Goal: Task Accomplishment & Management: Manage account settings

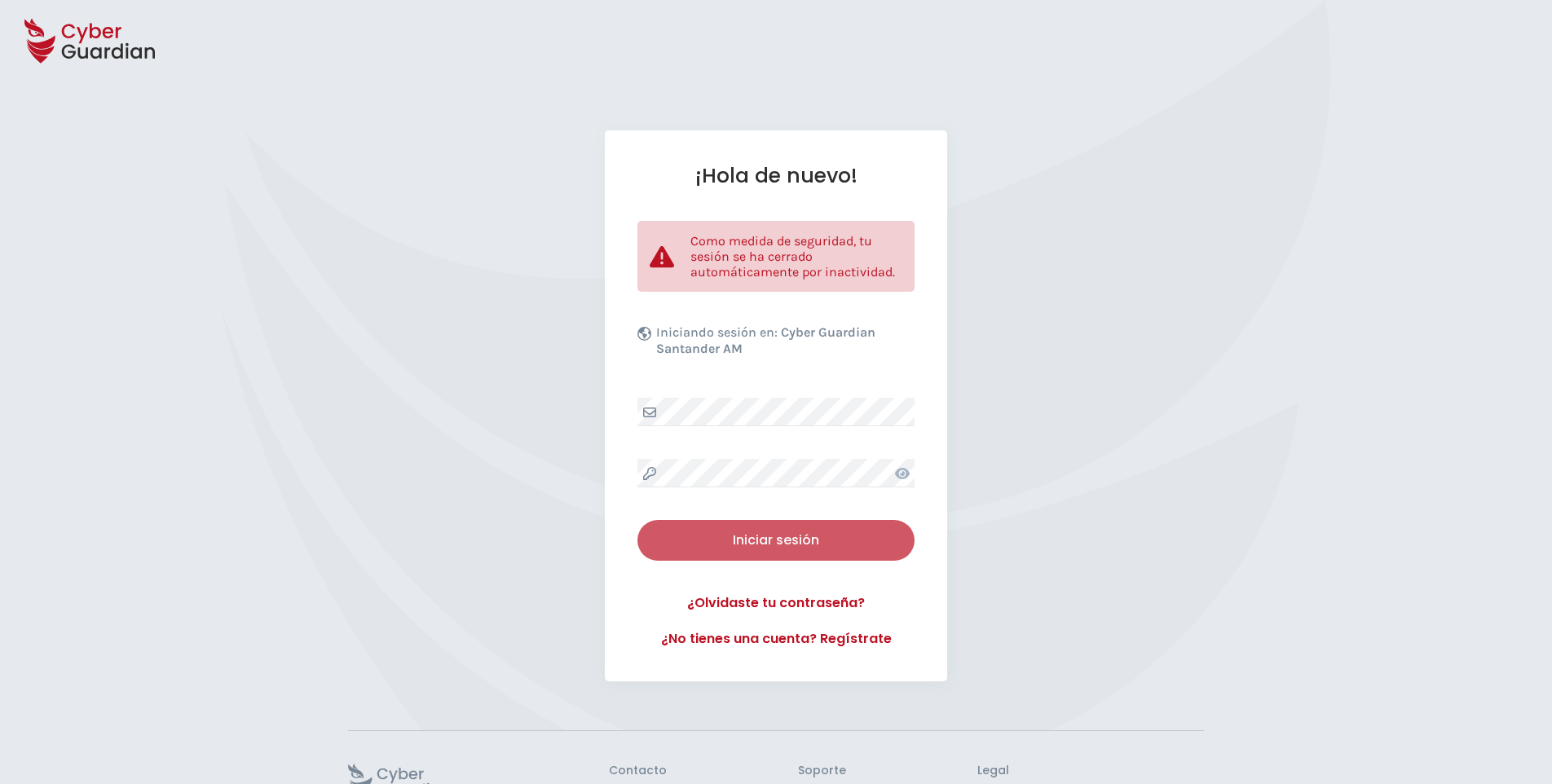
click at [749, 524] on button "Iniciar sesión" at bounding box center [775, 540] width 277 height 41
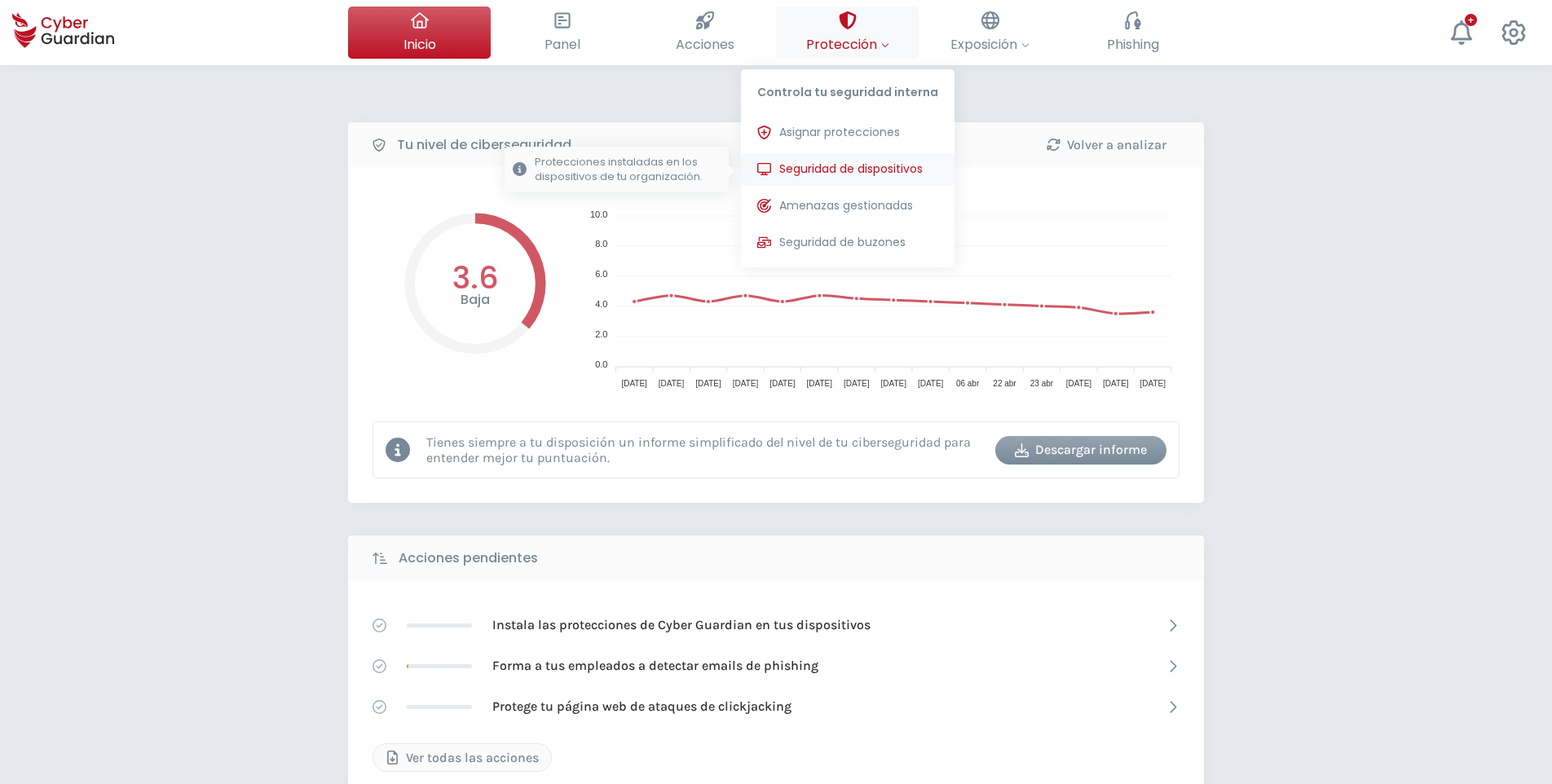
click at [873, 173] on span "Seguridad de dispositivos" at bounding box center [851, 169] width 144 height 17
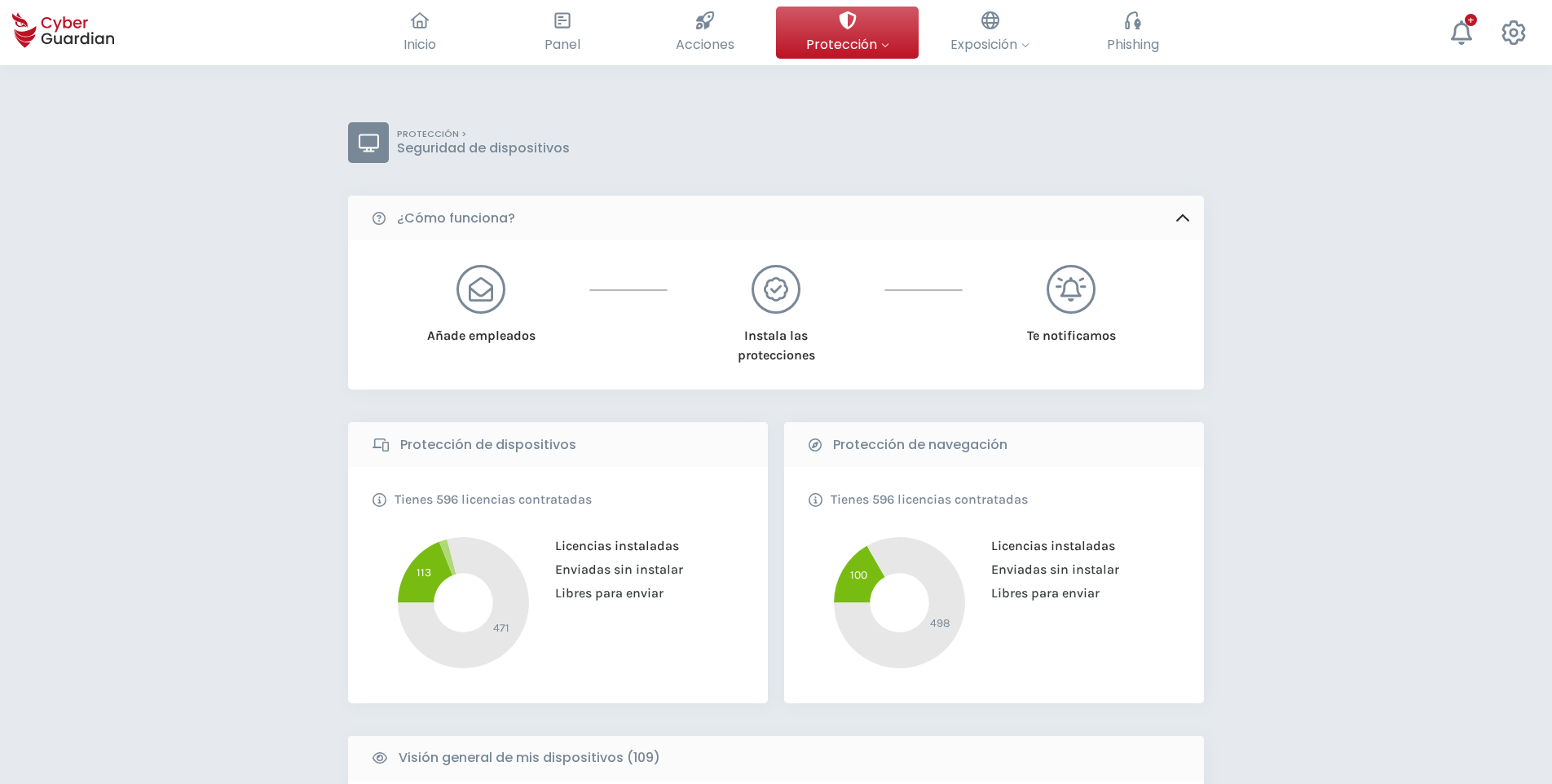
scroll to position [407, 0]
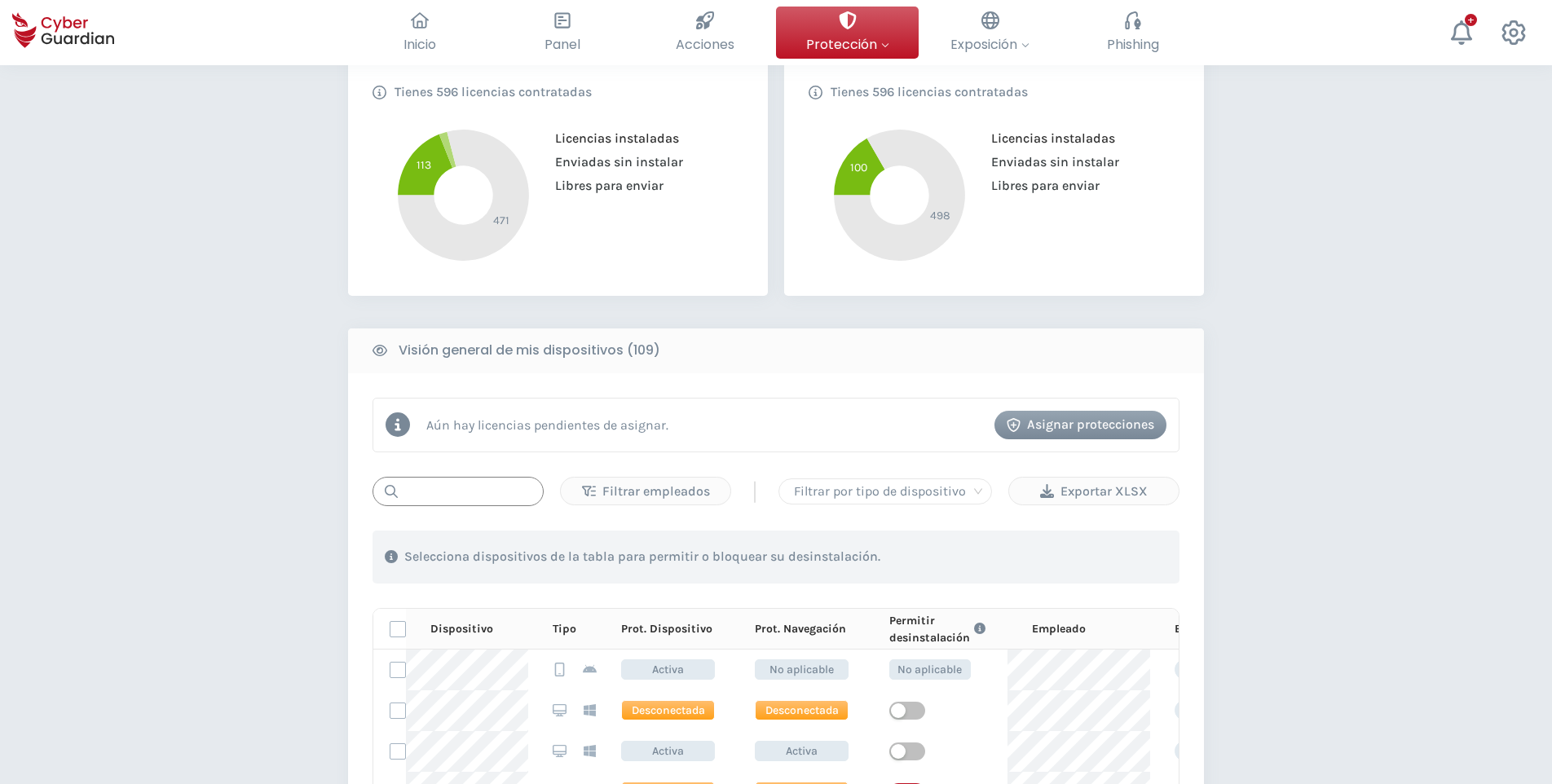
click at [482, 496] on input "text" at bounding box center [457, 491] width 171 height 29
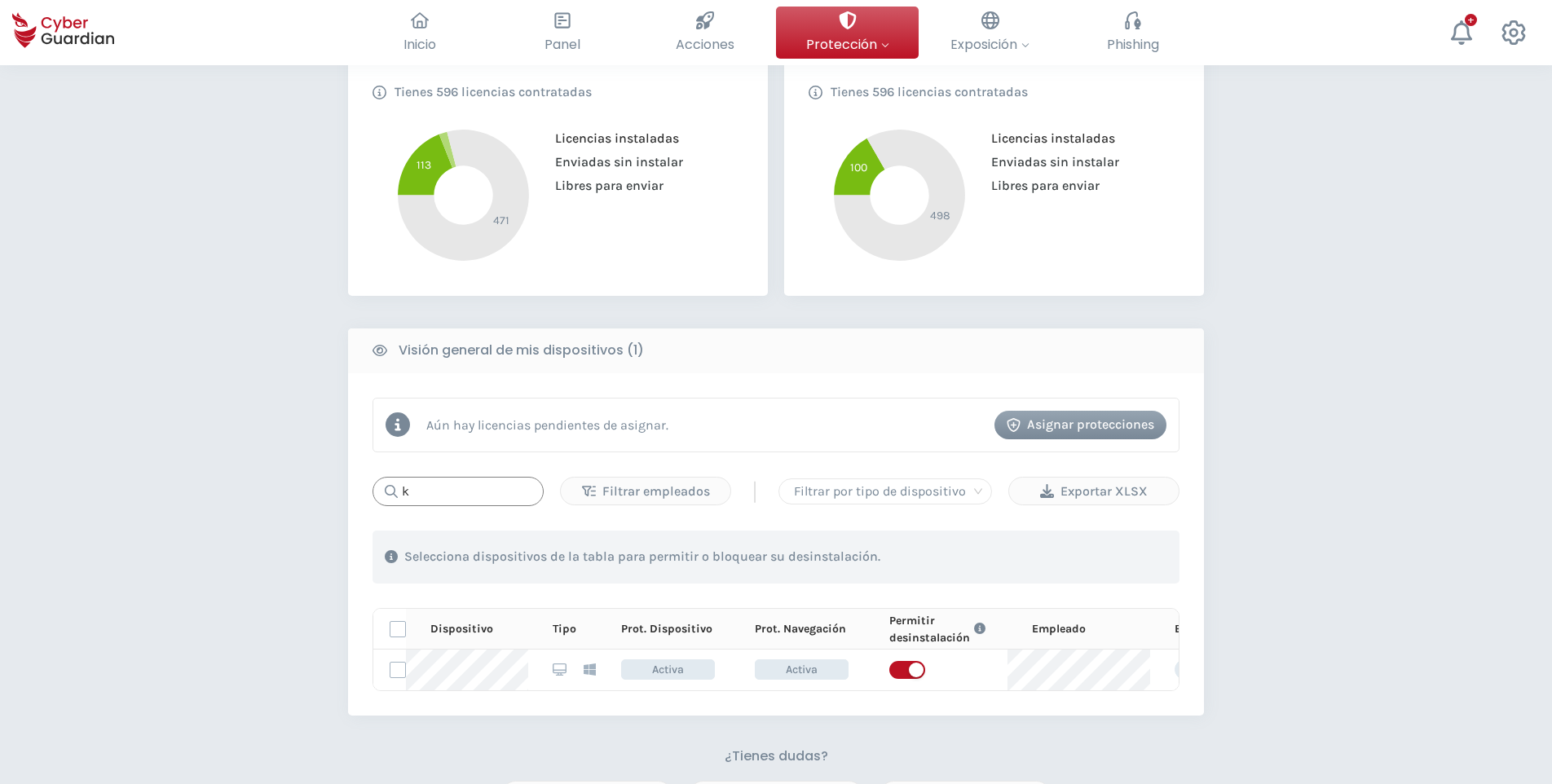
click at [442, 491] on input "k" at bounding box center [457, 491] width 171 height 29
drag, startPoint x: 1386, startPoint y: 604, endPoint x: 1059, endPoint y: 559, distance: 330.1
click at [1386, 604] on div "PROTECCIÓN > Seguridad de dispositivos ¿Cómo funciona? Añade empleados Instala …" at bounding box center [776, 360] width 1552 height 1405
drag, startPoint x: 406, startPoint y: 489, endPoint x: 375, endPoint y: 489, distance: 31.0
click at [375, 489] on div "k" at bounding box center [457, 491] width 171 height 29
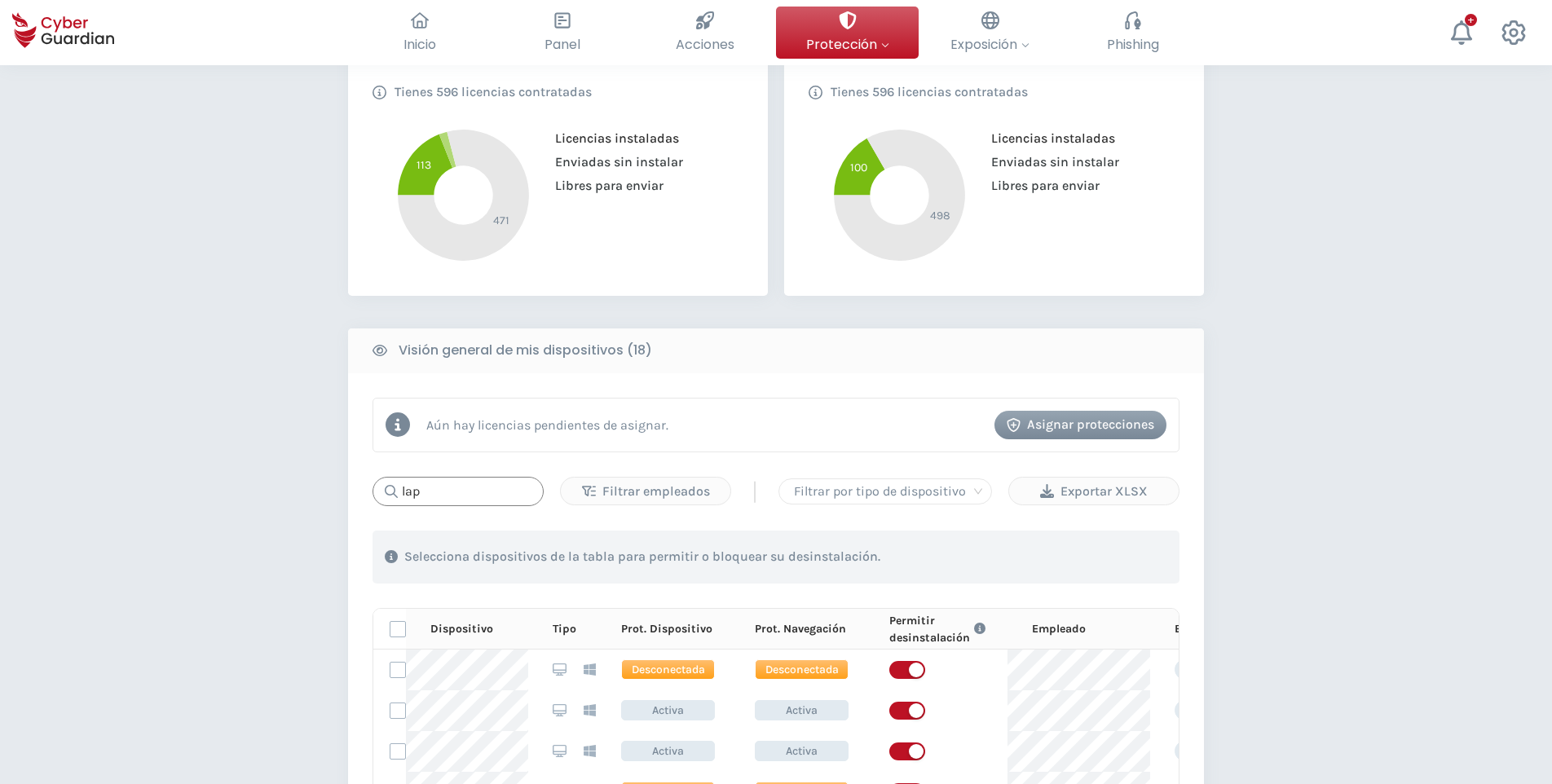
type input "lap"
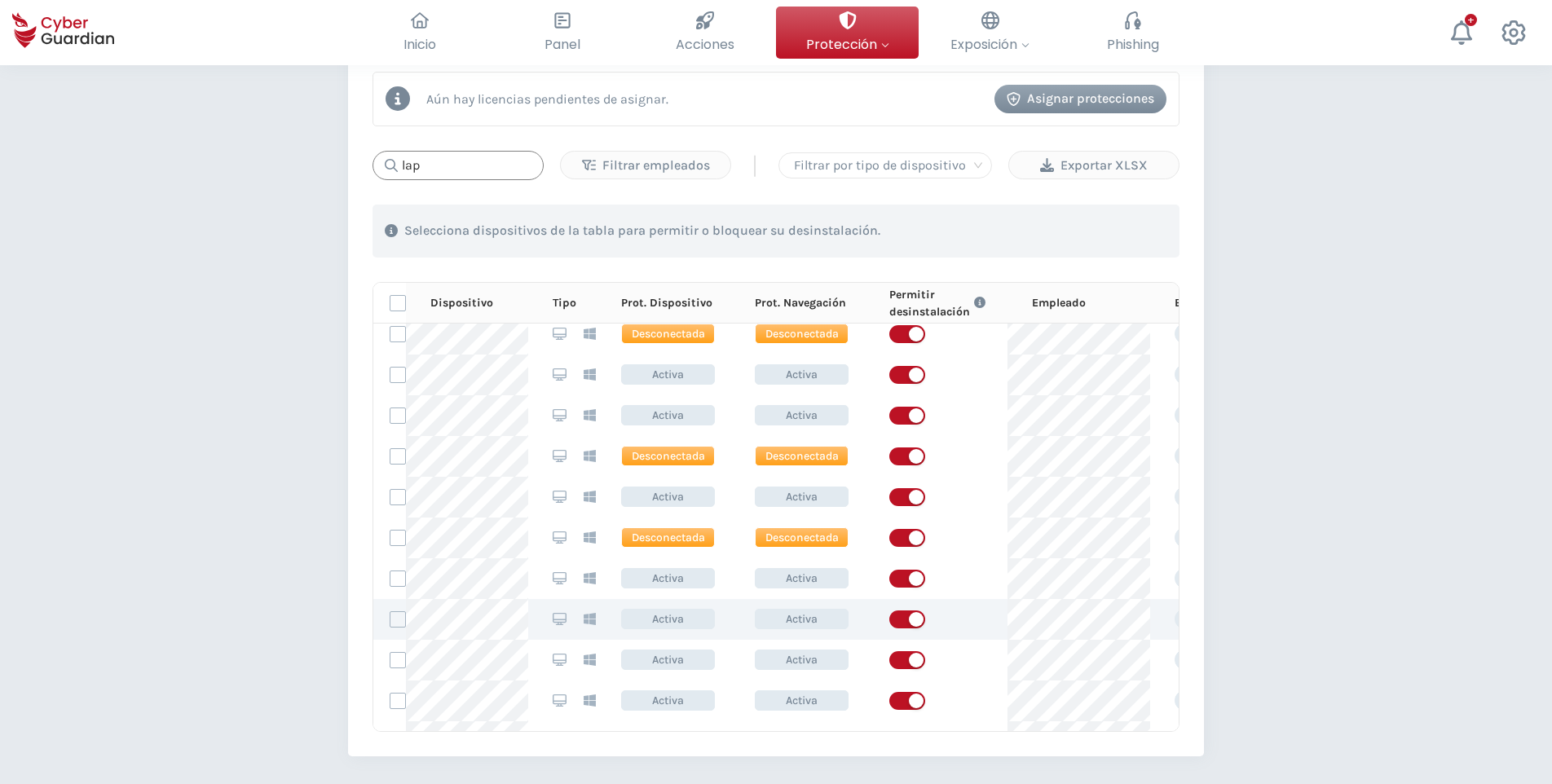
scroll to position [0, 0]
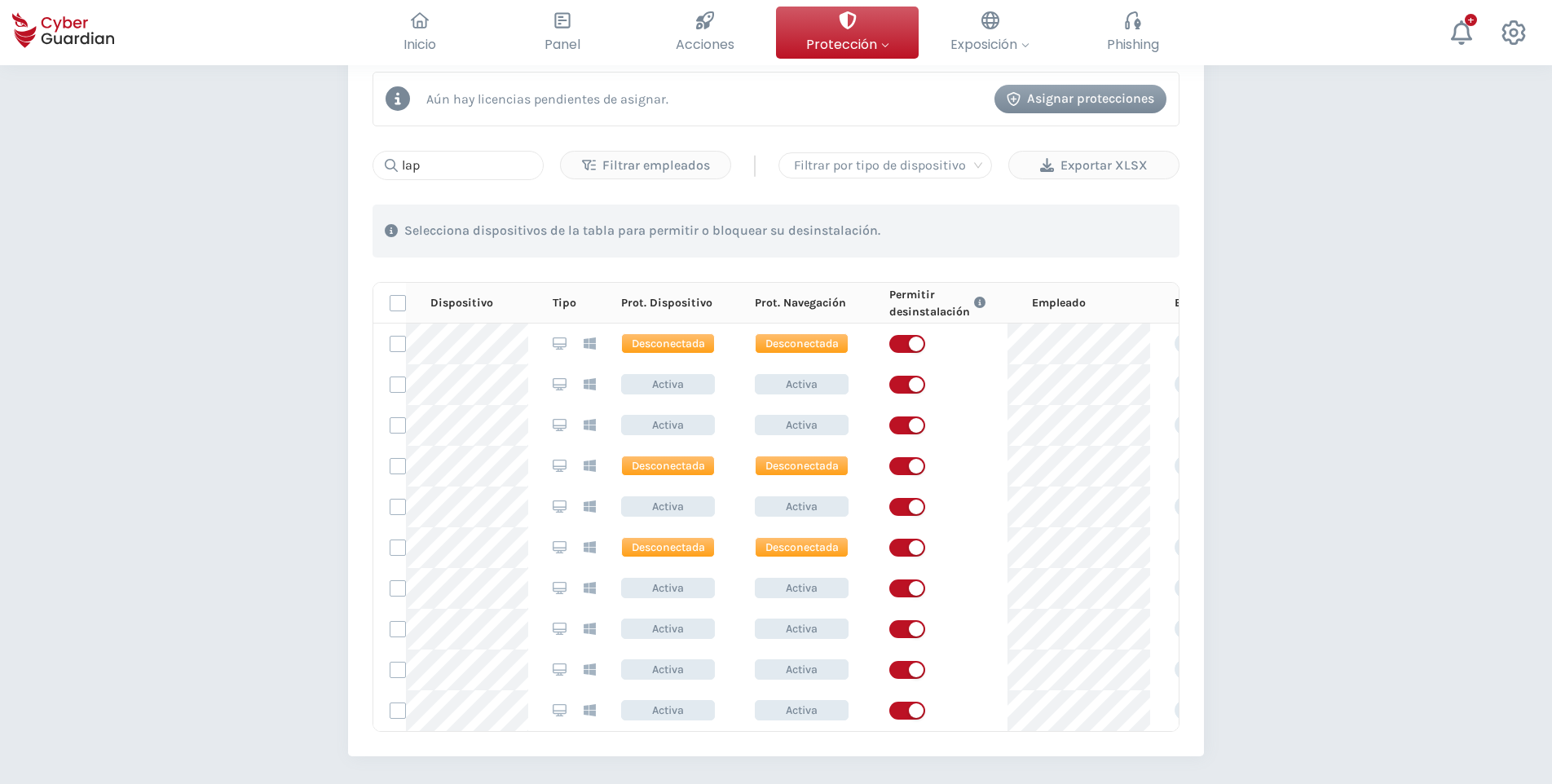
drag, startPoint x: 1426, startPoint y: 220, endPoint x: 1233, endPoint y: 297, distance: 207.8
click at [1426, 220] on div "PROTECCIÓN > Seguridad de dispositivos ¿Cómo funciona? Añade empleados Instala …" at bounding box center [776, 218] width 1552 height 1772
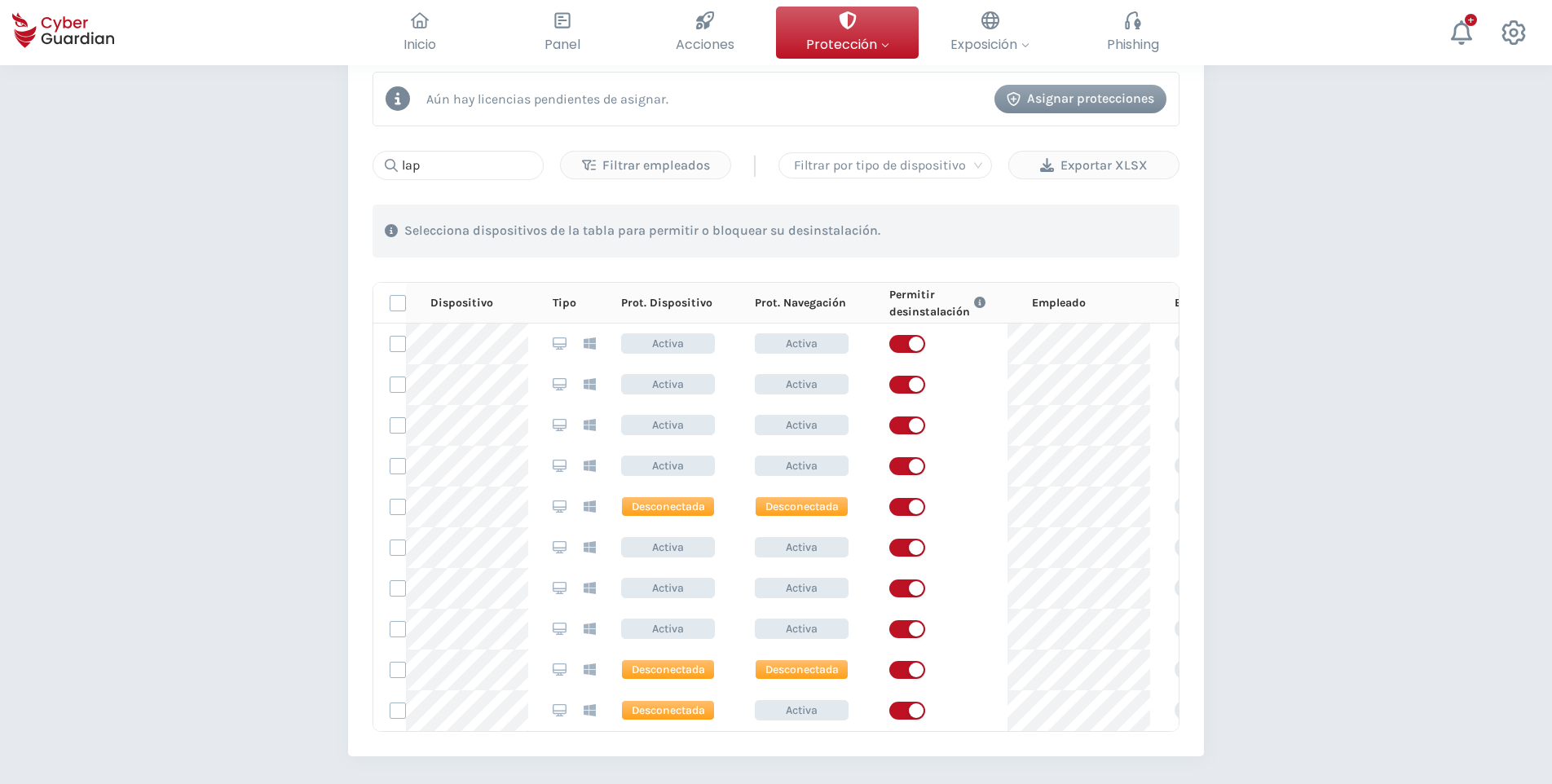
scroll to position [342, 0]
drag, startPoint x: 715, startPoint y: 692, endPoint x: 604, endPoint y: 693, distance: 111.0
click at [604, 693] on td "Desconectada" at bounding box center [663, 710] width 134 height 41
drag, startPoint x: 604, startPoint y: 693, endPoint x: 758, endPoint y: 700, distance: 154.2
click at [758, 700] on span "Activa" at bounding box center [801, 710] width 94 height 20
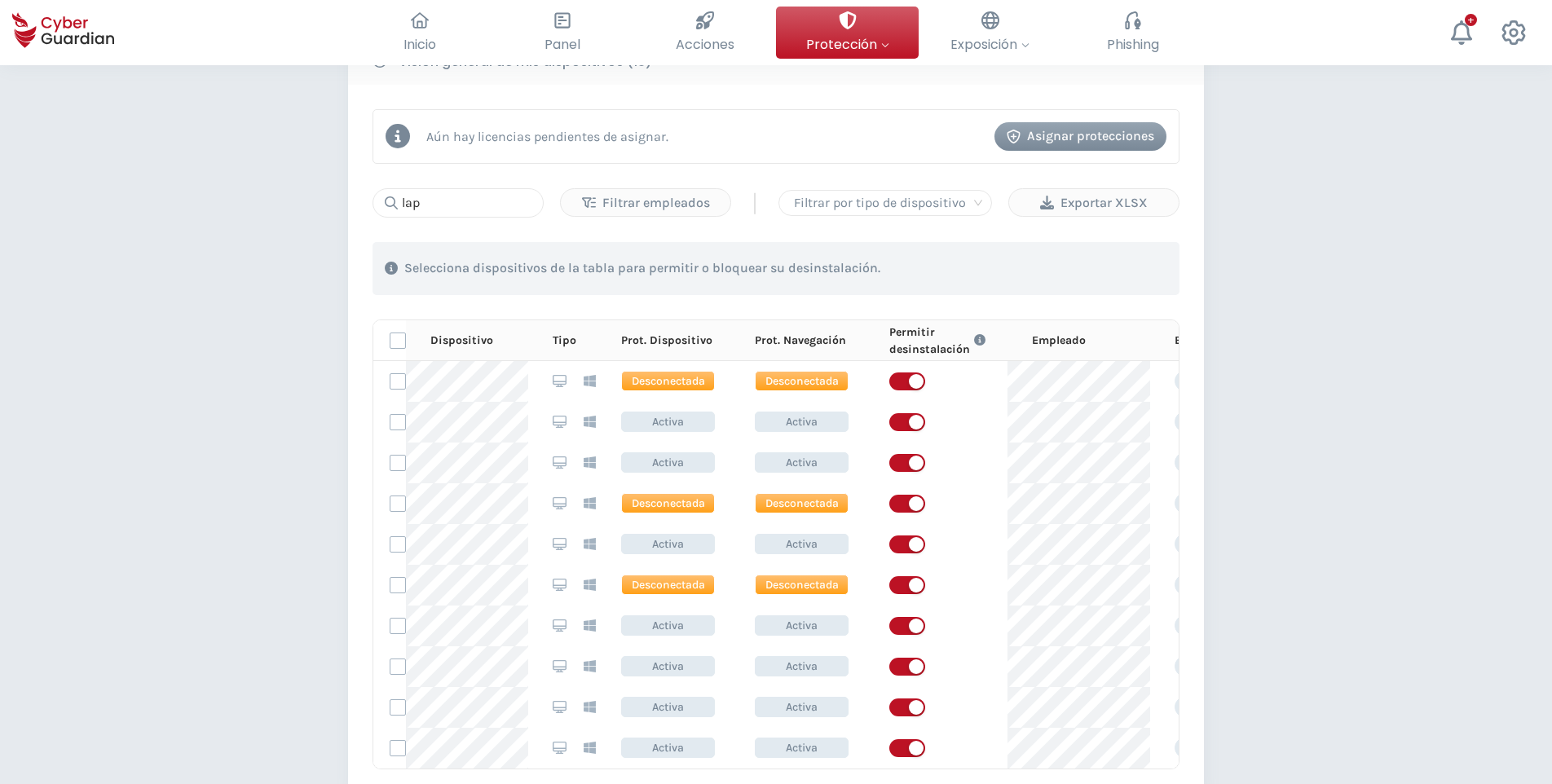
scroll to position [733, 0]
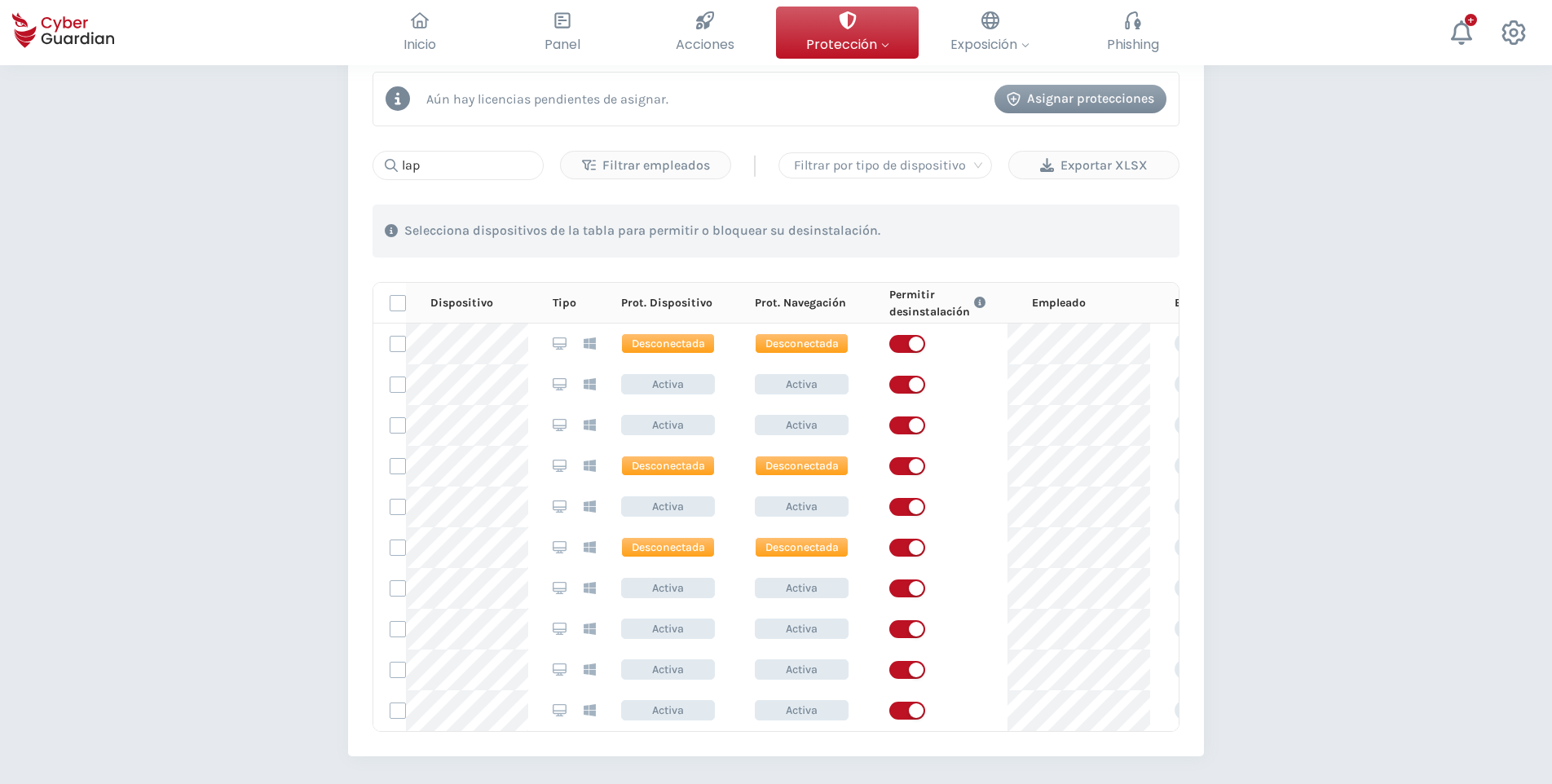
click at [1267, 331] on div "PROTECCIÓN > Seguridad de dispositivos ¿Cómo funciona? Añade empleados Instala …" at bounding box center [776, 218] width 1552 height 1772
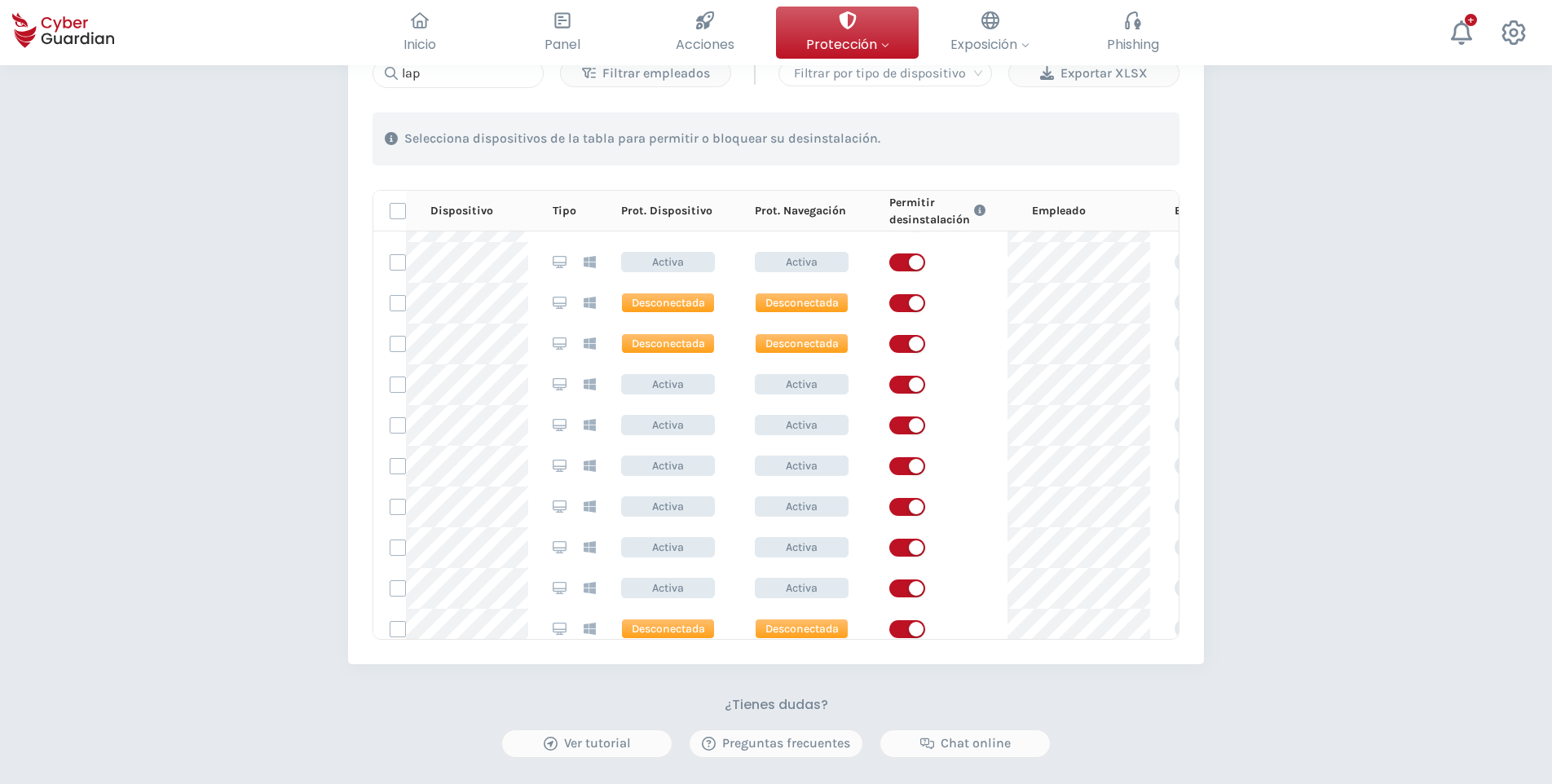
scroll to position [0, 0]
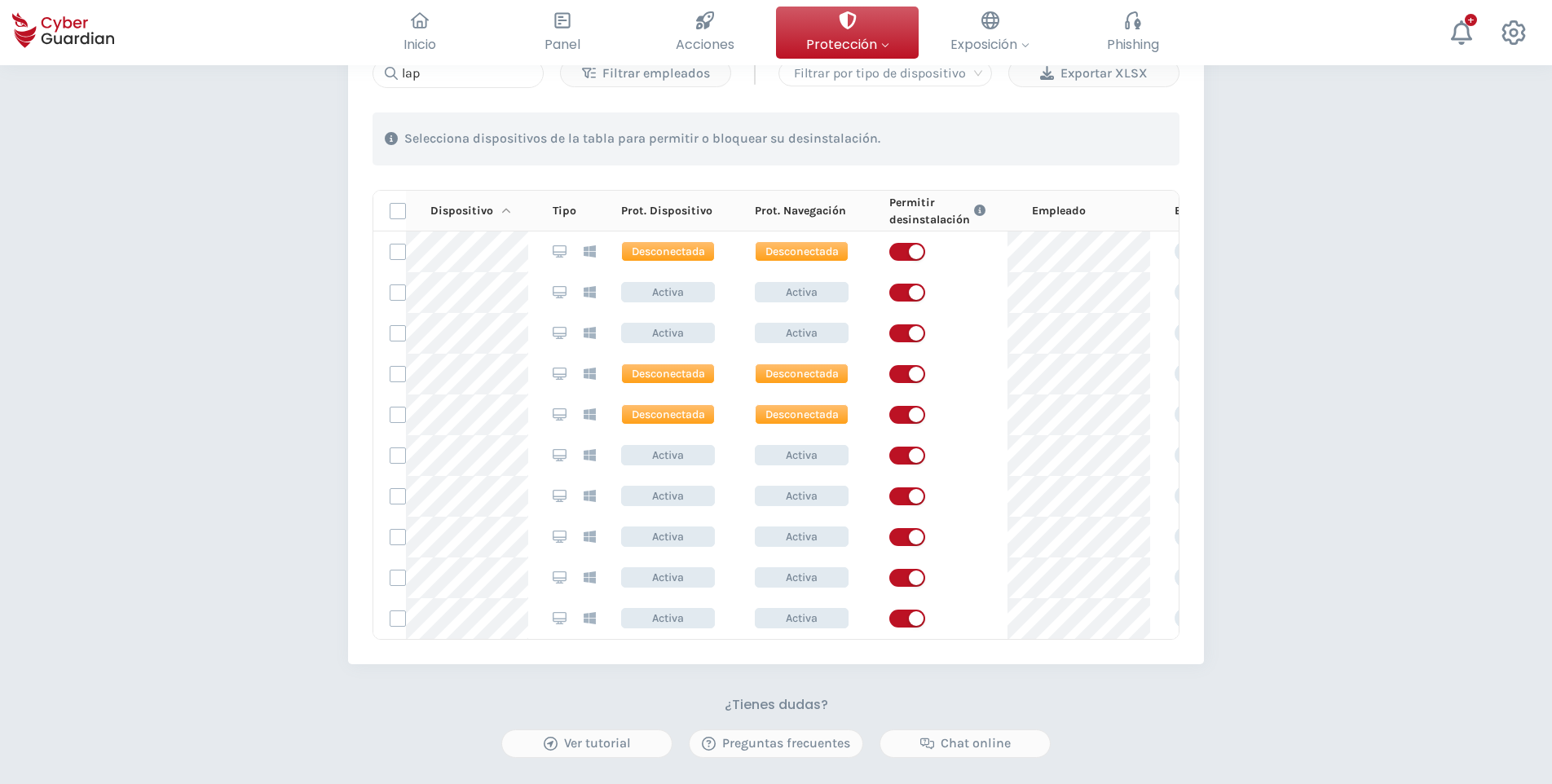
click at [464, 214] on div "Dispositivo" at bounding box center [479, 211] width 98 height 17
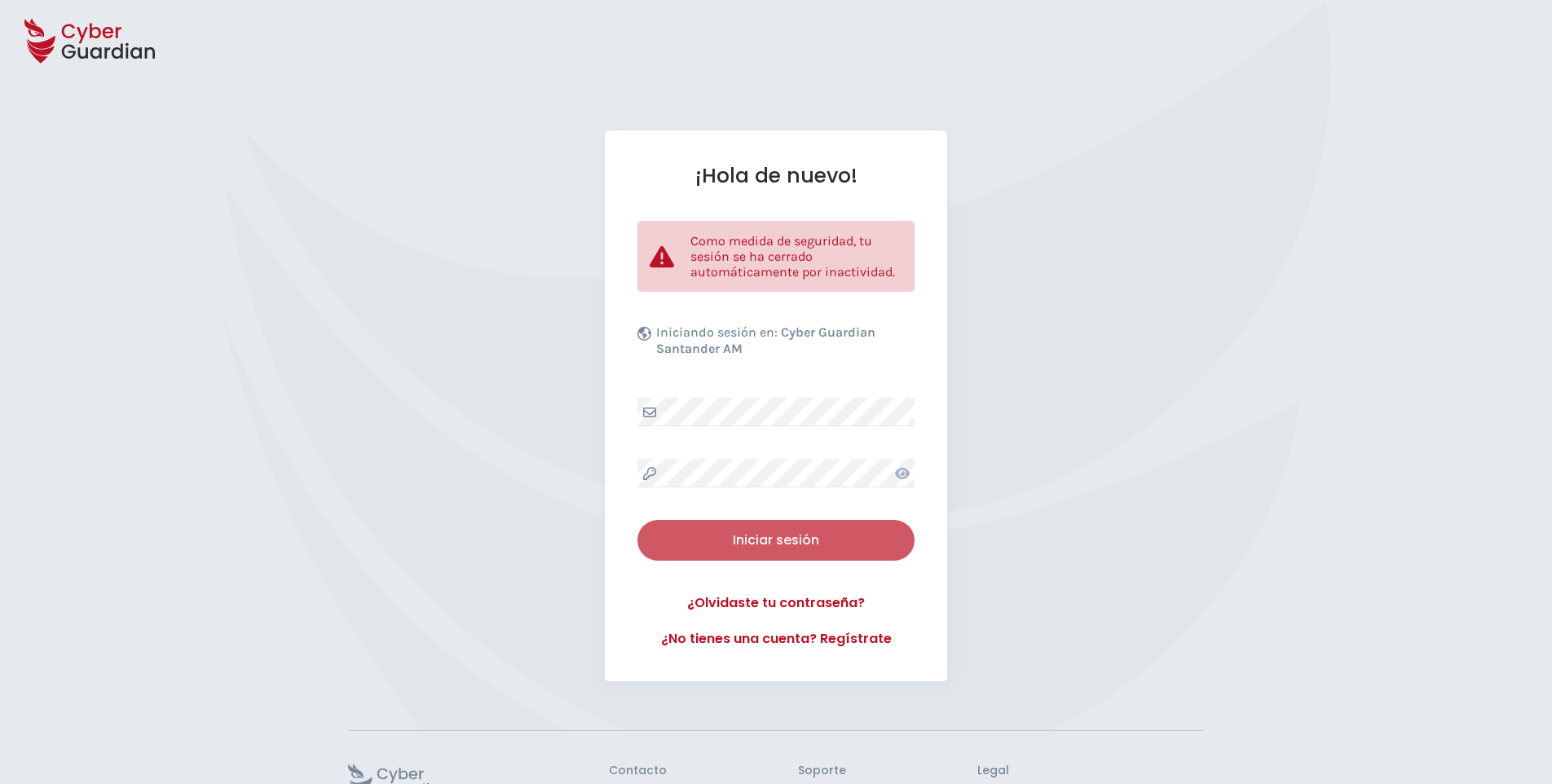
click at [753, 527] on button "Iniciar sesión" at bounding box center [775, 540] width 277 height 41
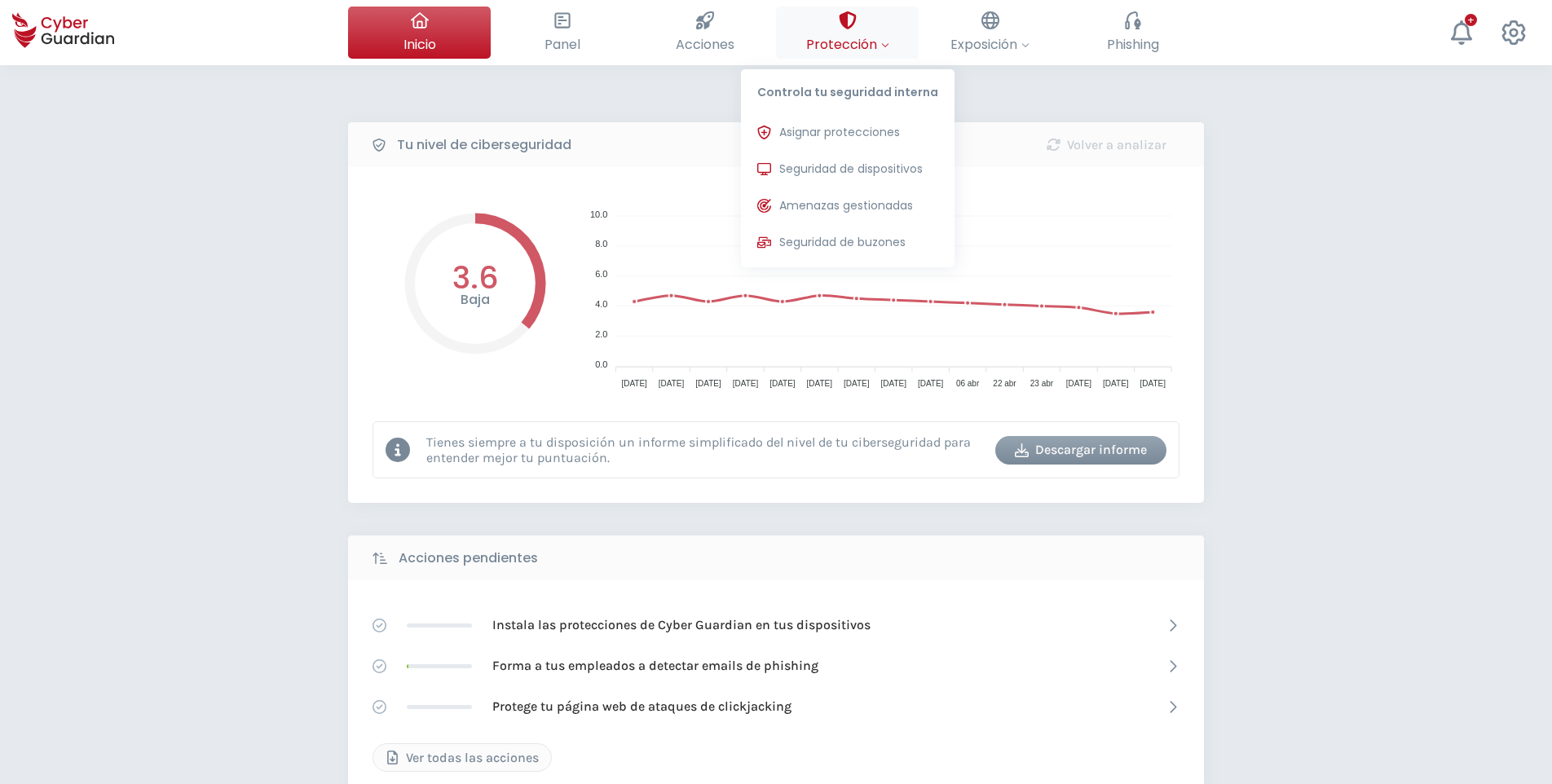
click at [867, 33] on button "Protección Controla tu seguridad interna Asignar protecciones Asigna las licenc…" at bounding box center [847, 33] width 143 height 52
click at [862, 165] on span "Seguridad de dispositivos" at bounding box center [851, 169] width 144 height 17
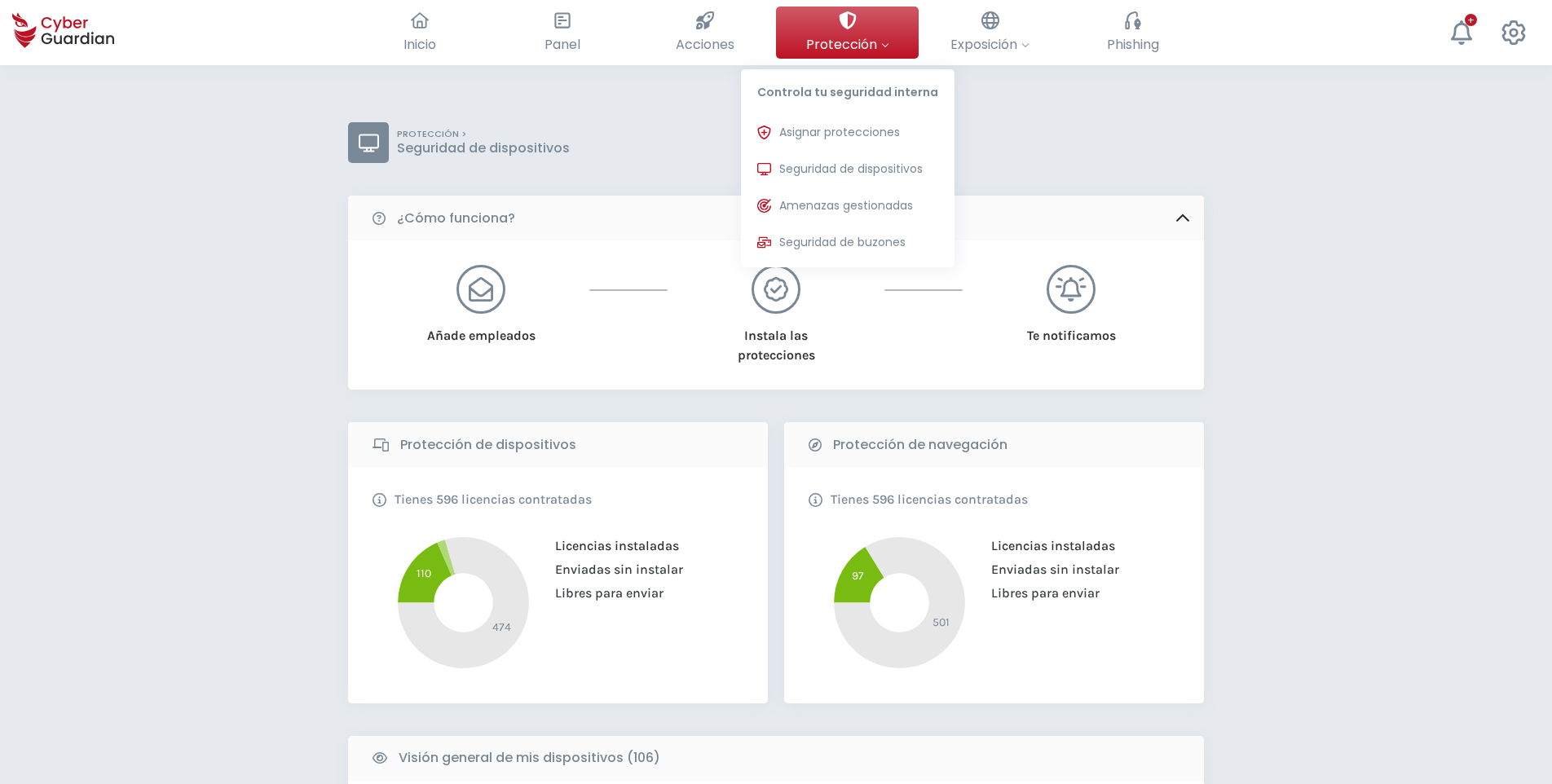
click at [843, 54] on button "Protección Controla tu seguridad interna Asignar protecciones Asigna las licenc…" at bounding box center [847, 33] width 143 height 52
click at [849, 135] on span "Asignar protecciones" at bounding box center [840, 132] width 120 height 17
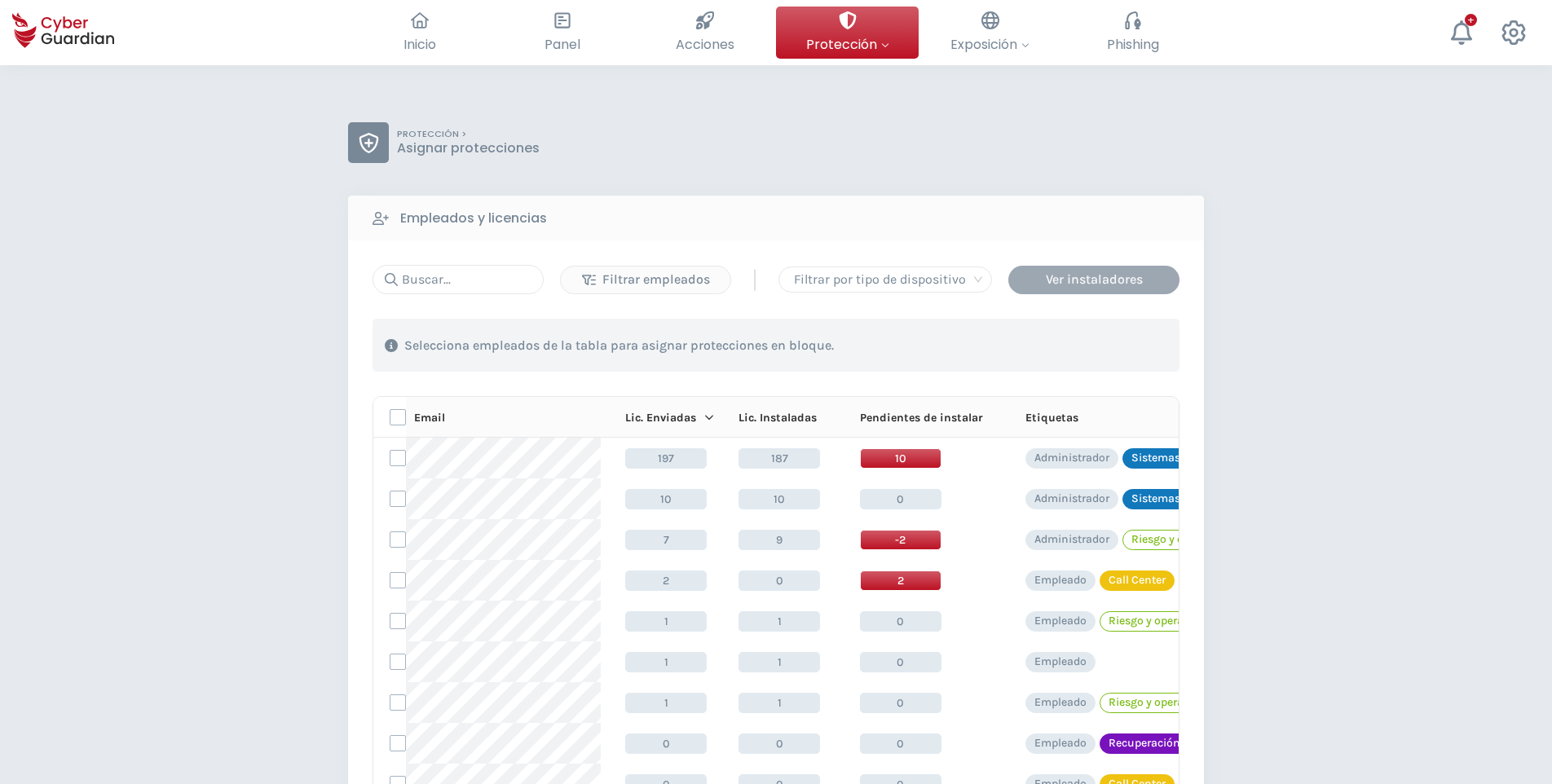
click at [1095, 275] on div "Ver instaladores" at bounding box center [1093, 279] width 146 height 19
drag, startPoint x: 390, startPoint y: 539, endPoint x: 404, endPoint y: 541, distance: 14.1
click at [391, 539] on label at bounding box center [397, 538] width 16 height 16
click at [391, 539] on input "checkbox" at bounding box center [391, 539] width 0 height 15
click at [1044, 343] on div "Asignar protecciones" at bounding box center [1080, 345] width 147 height 19
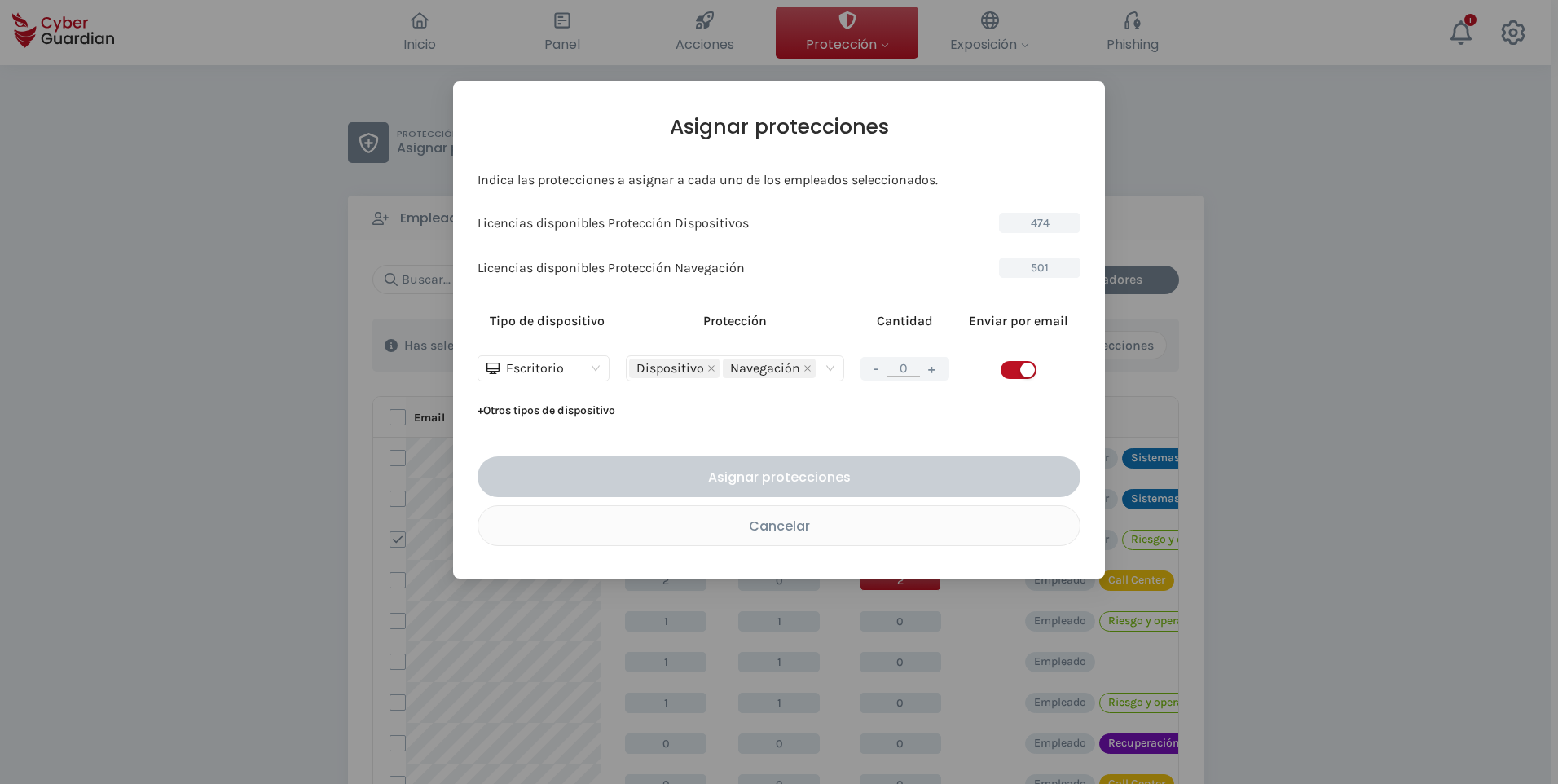
click at [928, 369] on button "+" at bounding box center [932, 369] width 19 height 20
type input "1"
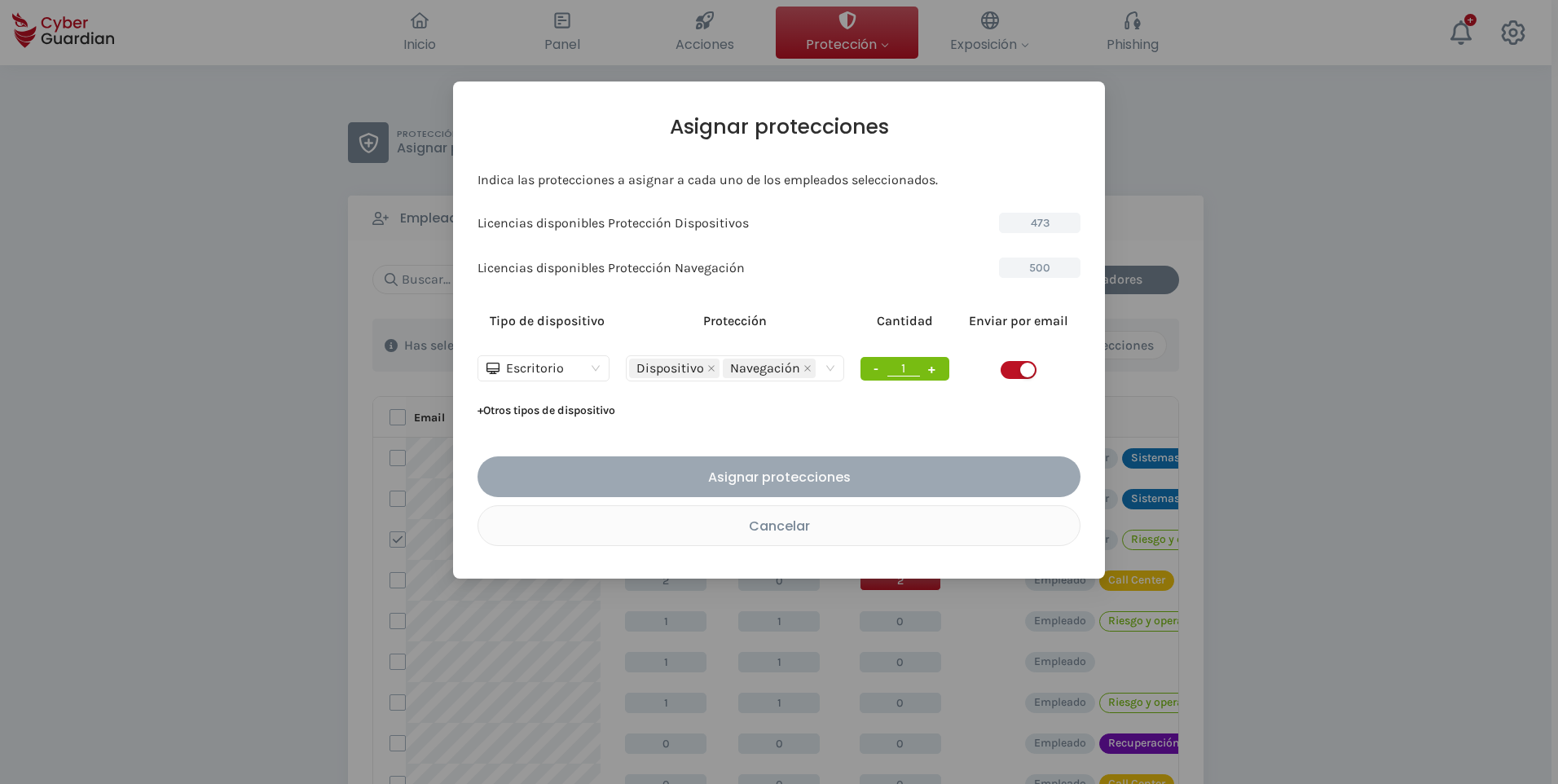
click at [805, 486] on div "Asignar protecciones" at bounding box center [779, 476] width 579 height 20
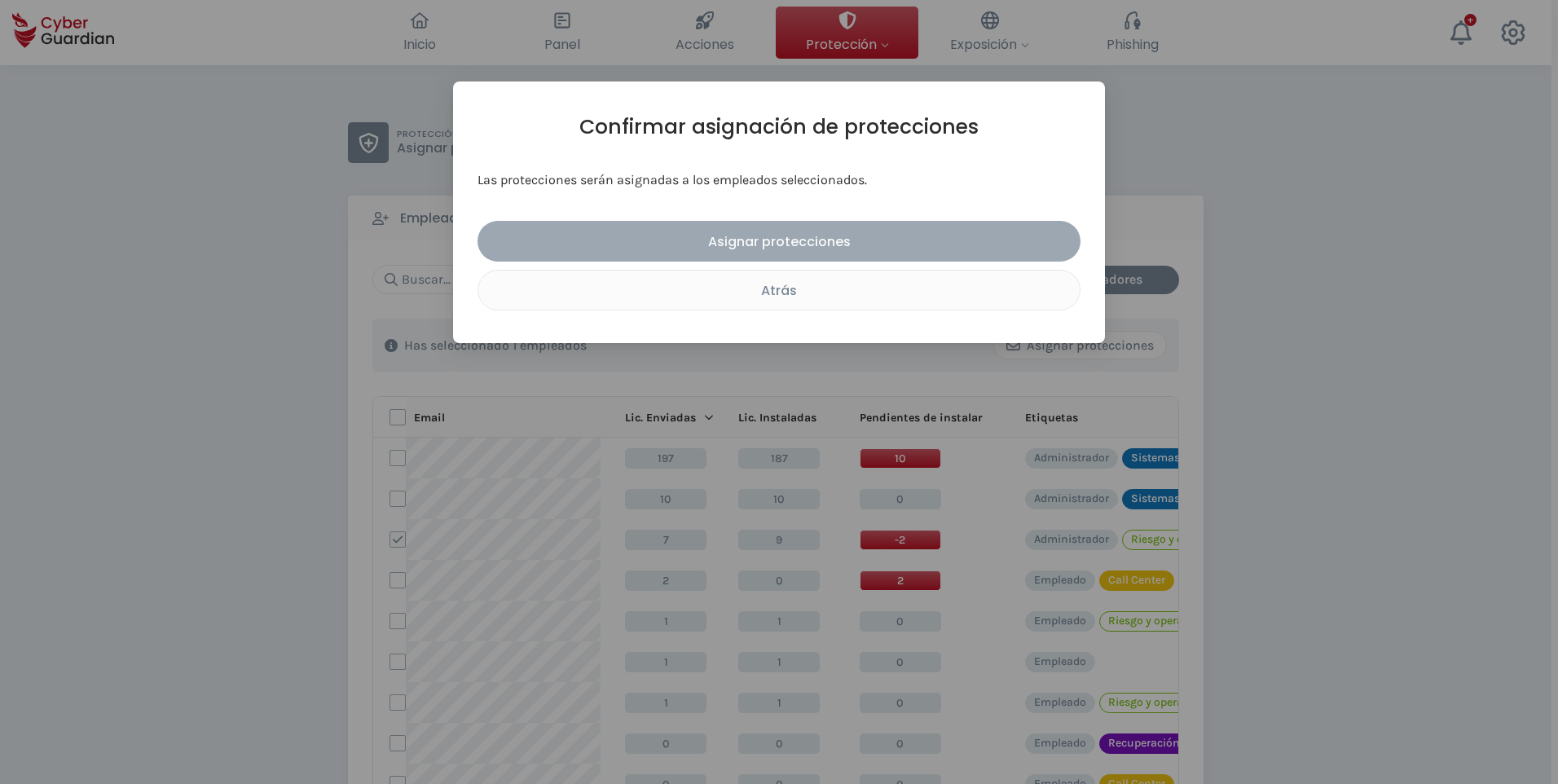
click at [765, 241] on div "Asignar protecciones" at bounding box center [779, 242] width 579 height 20
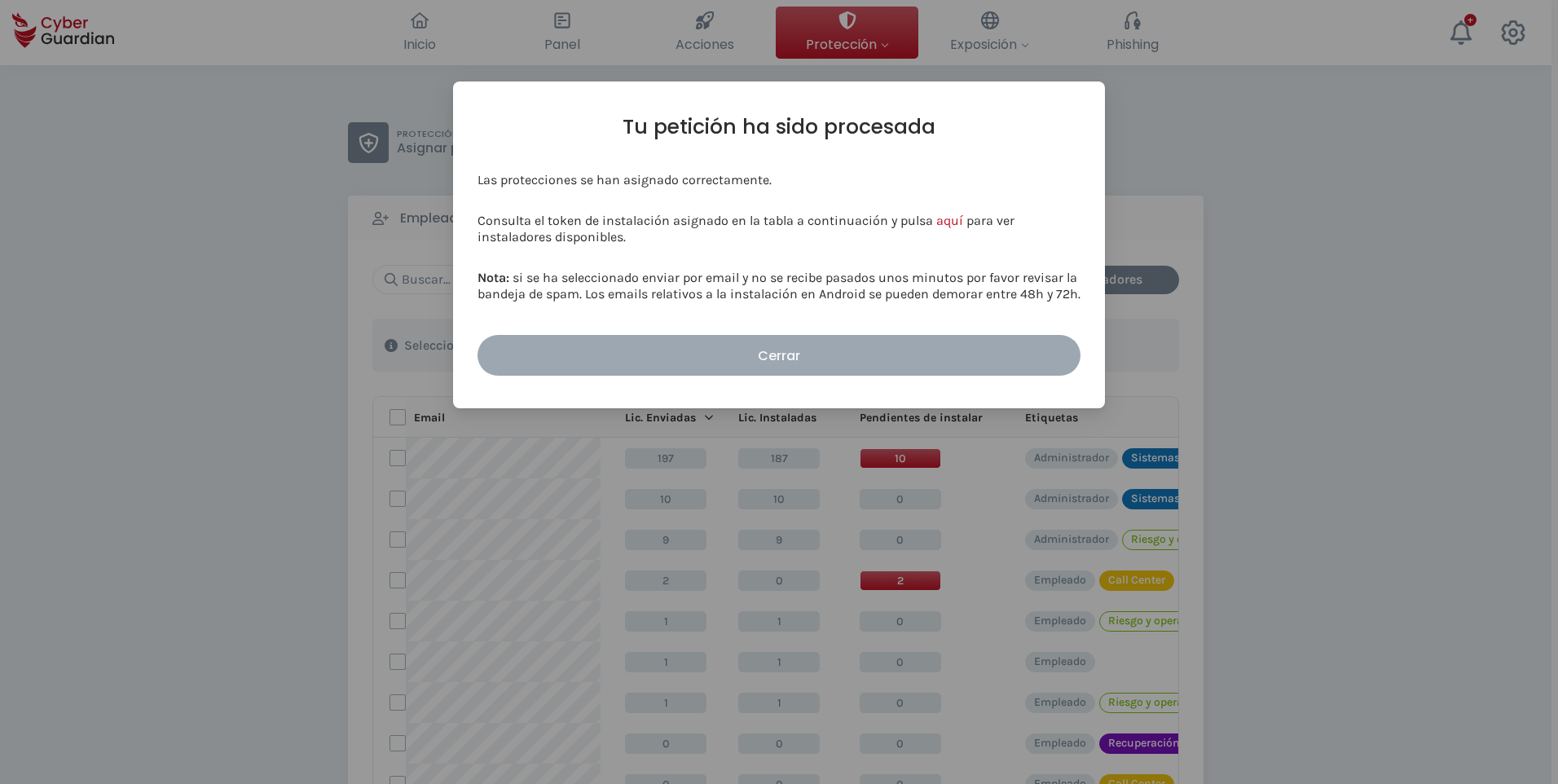
click at [816, 359] on div "Cerrar" at bounding box center [779, 355] width 579 height 20
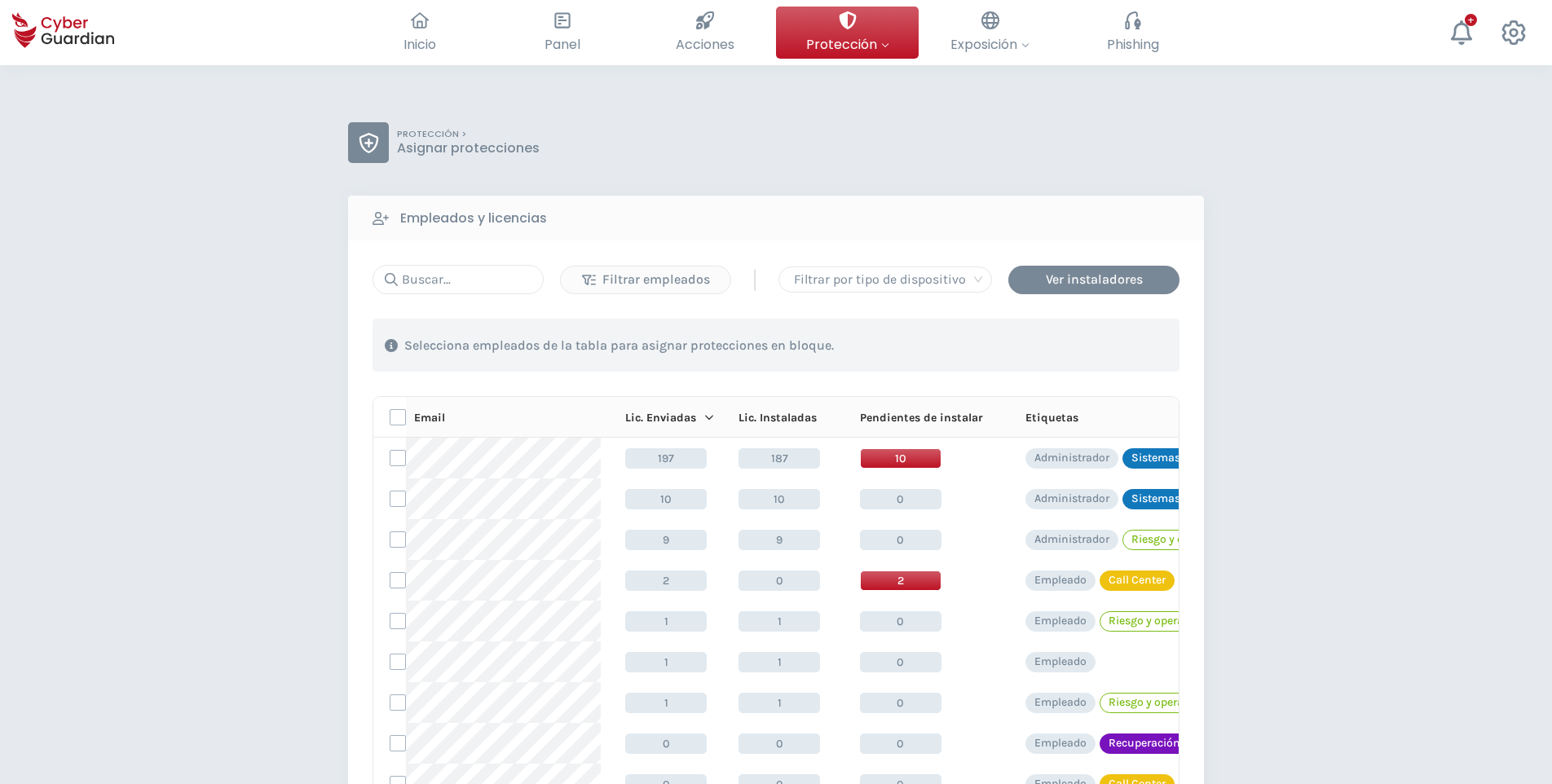
click at [147, 471] on div "PROTECCIÓN > Asignar protecciones Empleados y licencias Filtrar empleados | Fil…" at bounding box center [776, 642] width 1552 height 1153
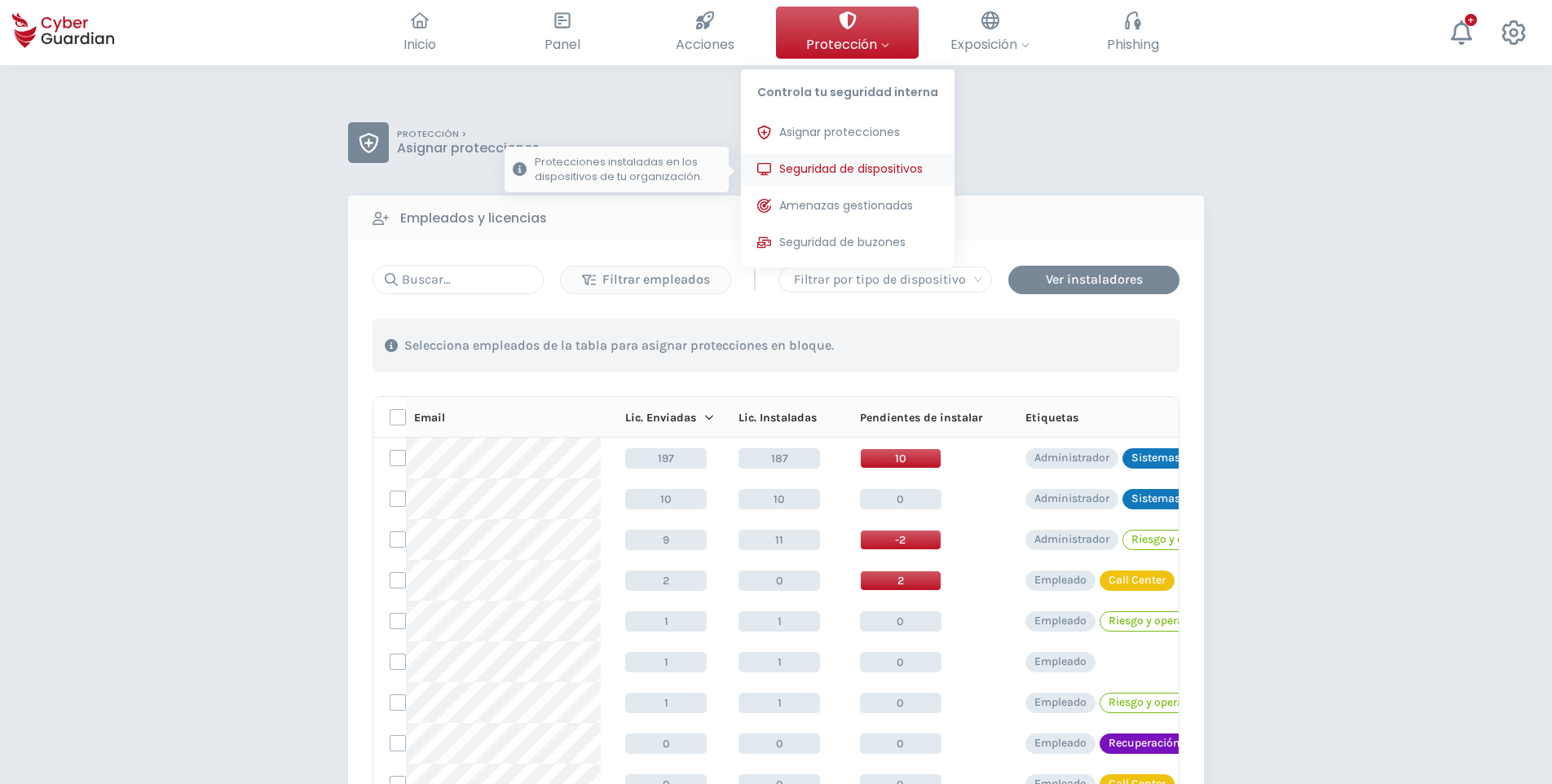
click at [860, 174] on span "Seguridad de dispositivos" at bounding box center [851, 169] width 144 height 17
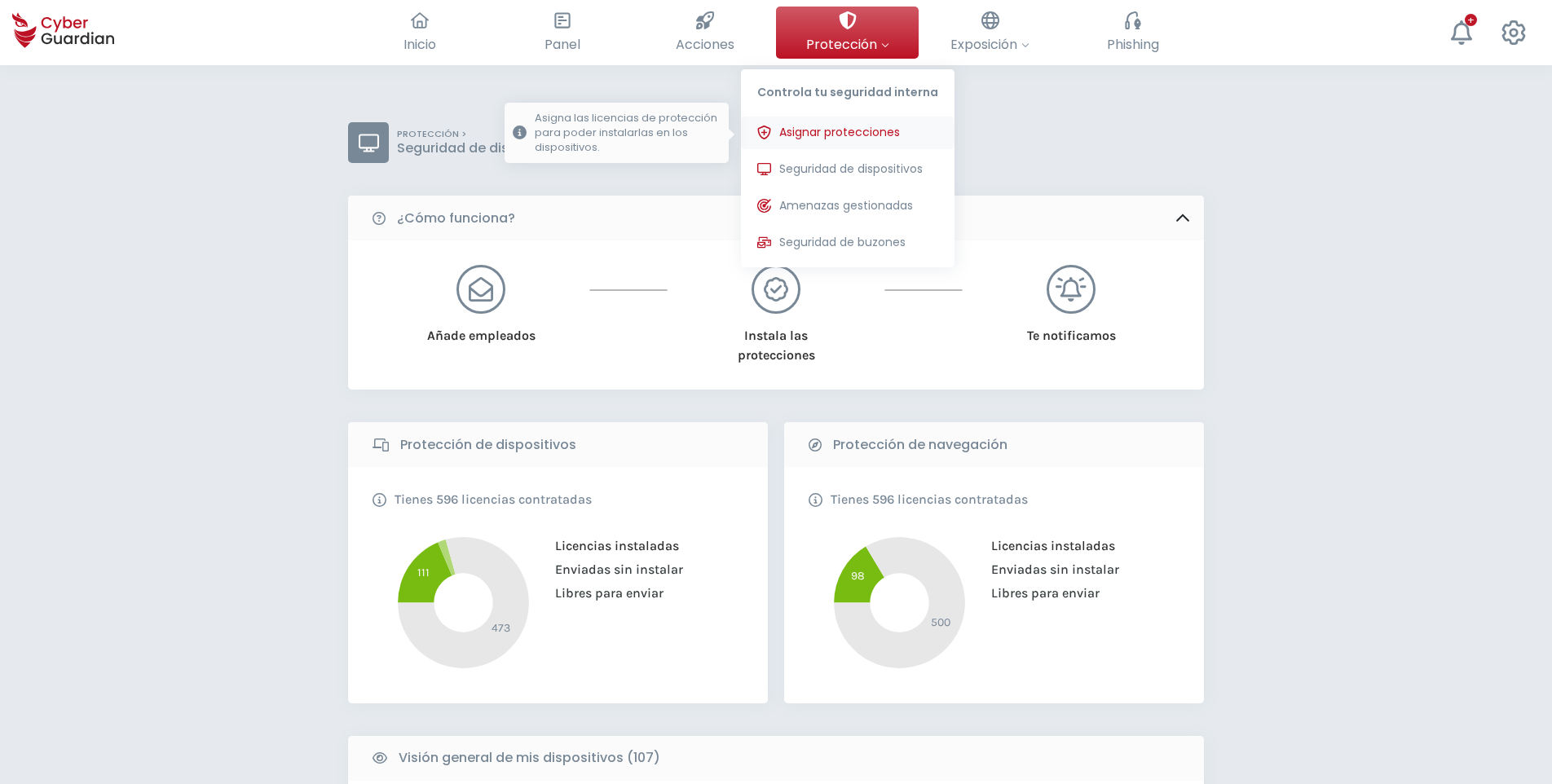
click at [849, 143] on button "Asignar protecciones Asigna las licencias de protección para poder instalarlas …" at bounding box center [847, 132] width 213 height 33
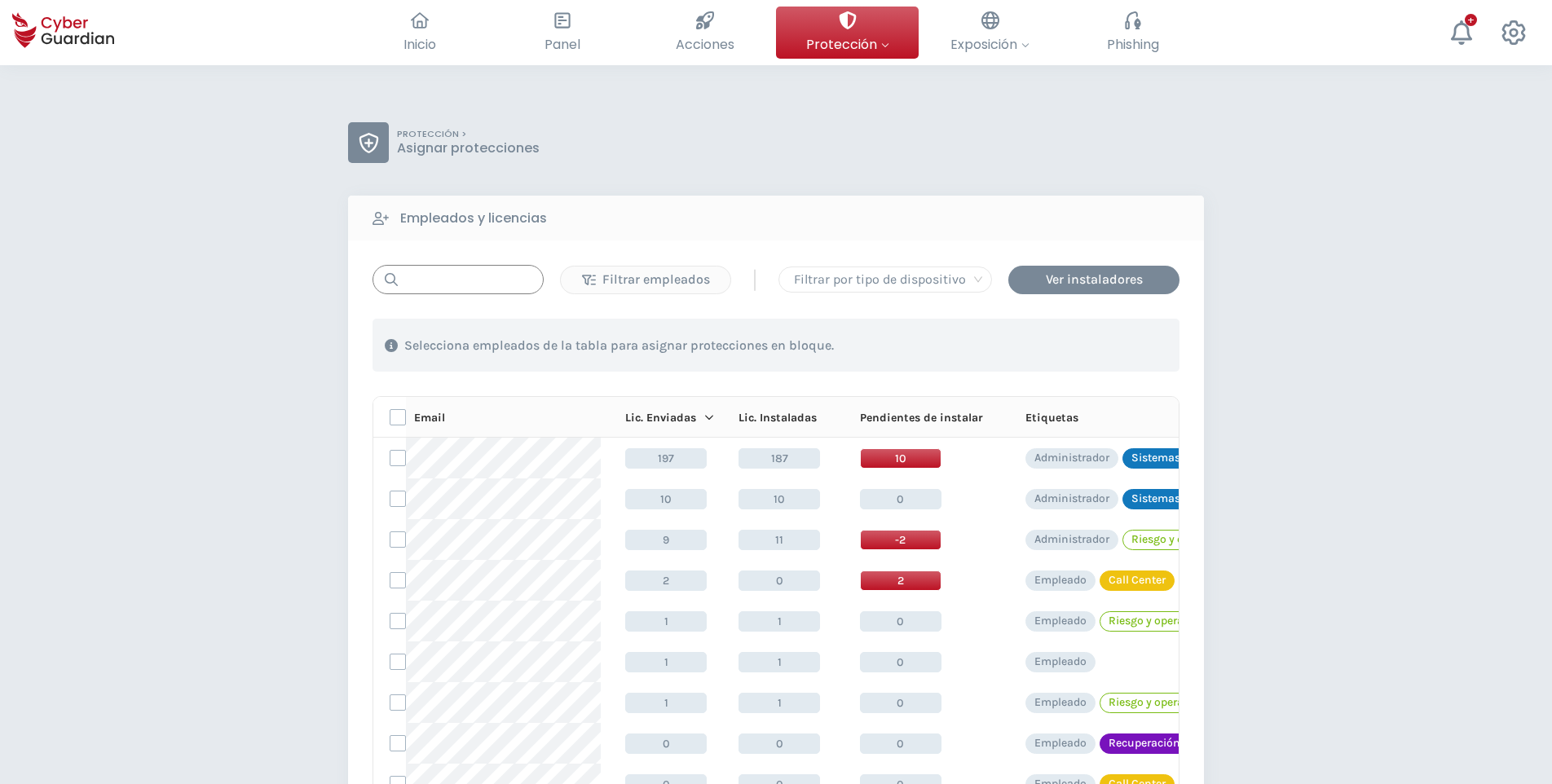
click at [475, 280] on input "text" at bounding box center [457, 279] width 171 height 29
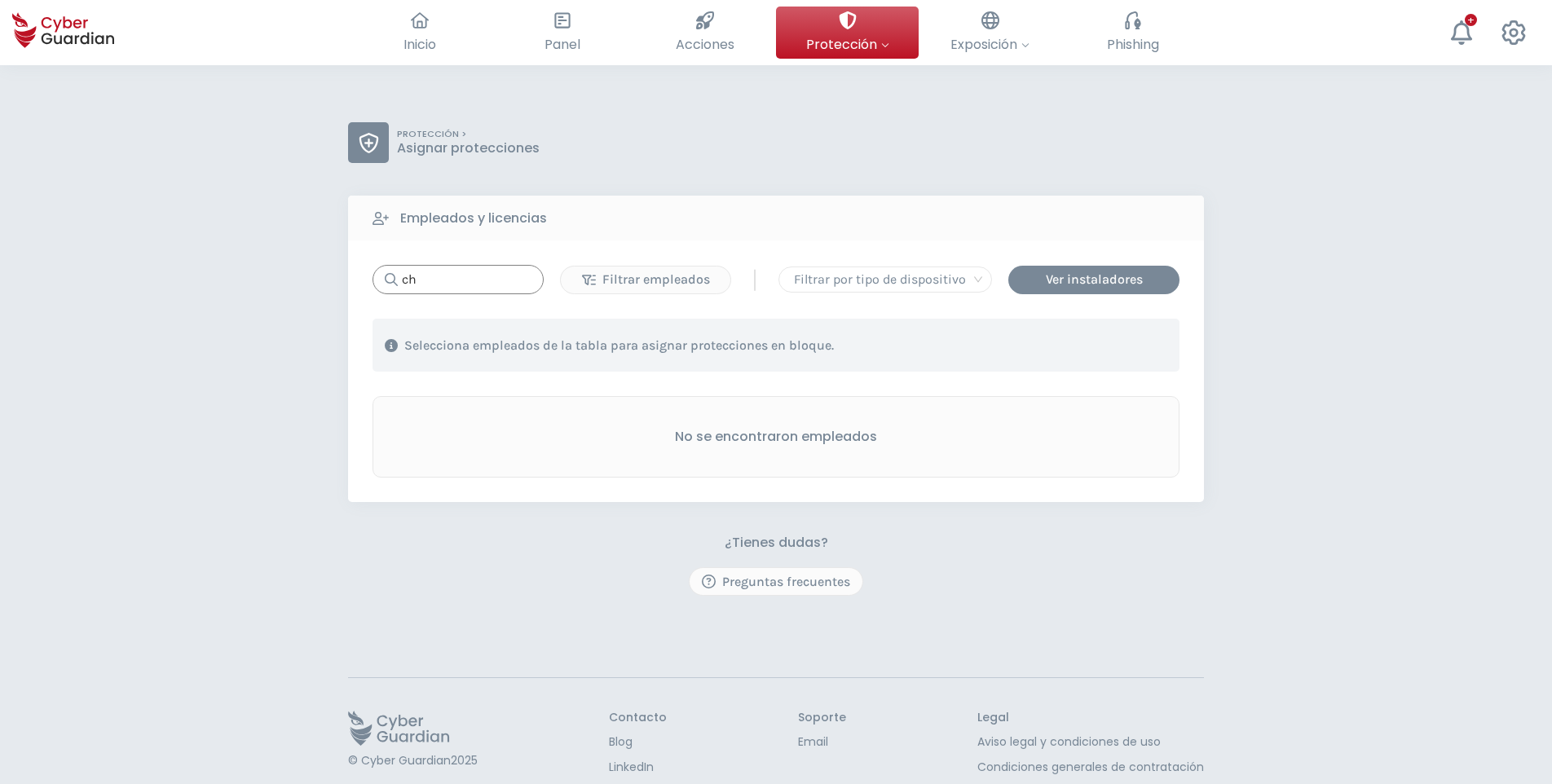
type input "c"
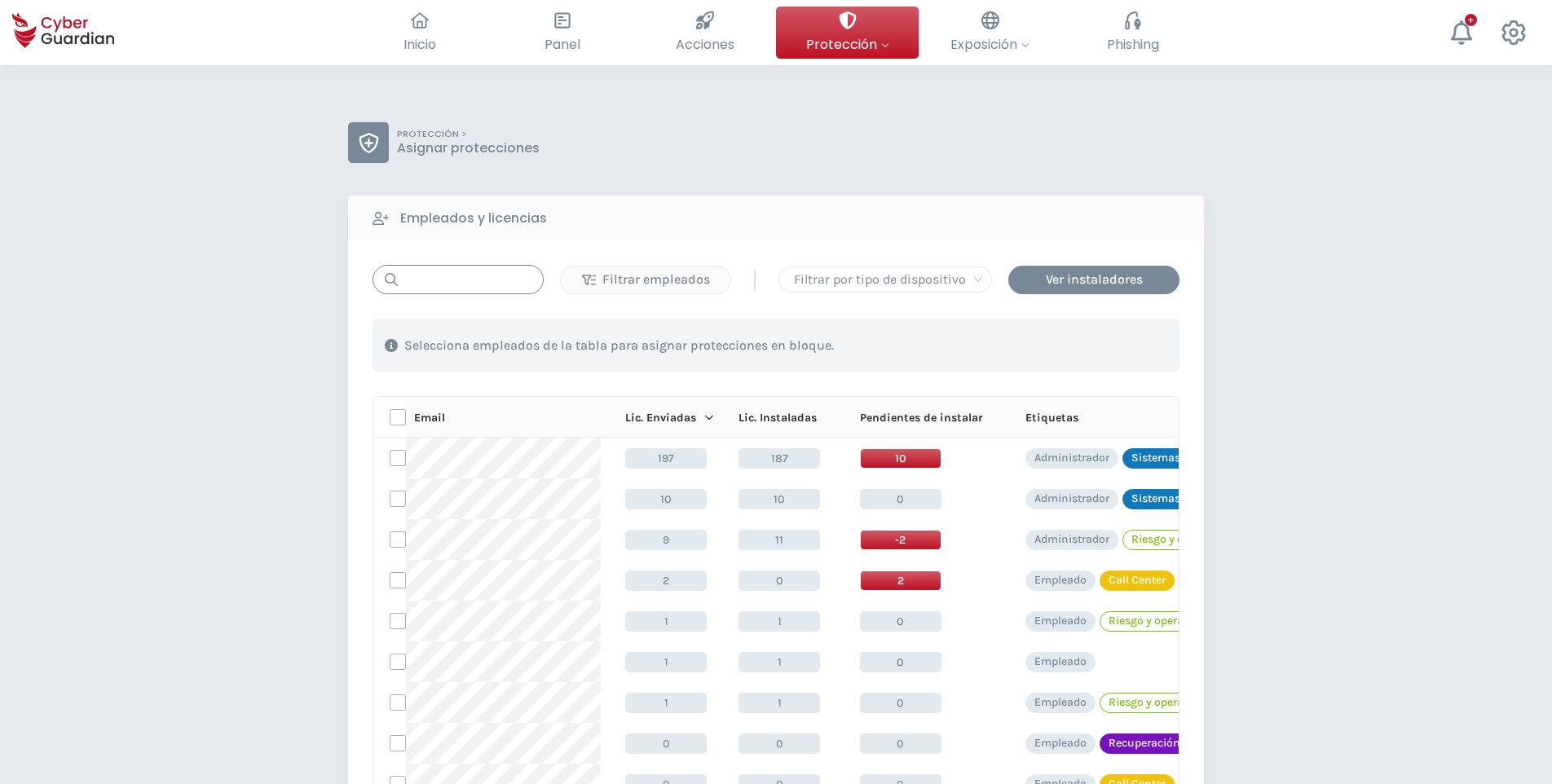
click at [458, 281] on input "text" at bounding box center [457, 279] width 171 height 29
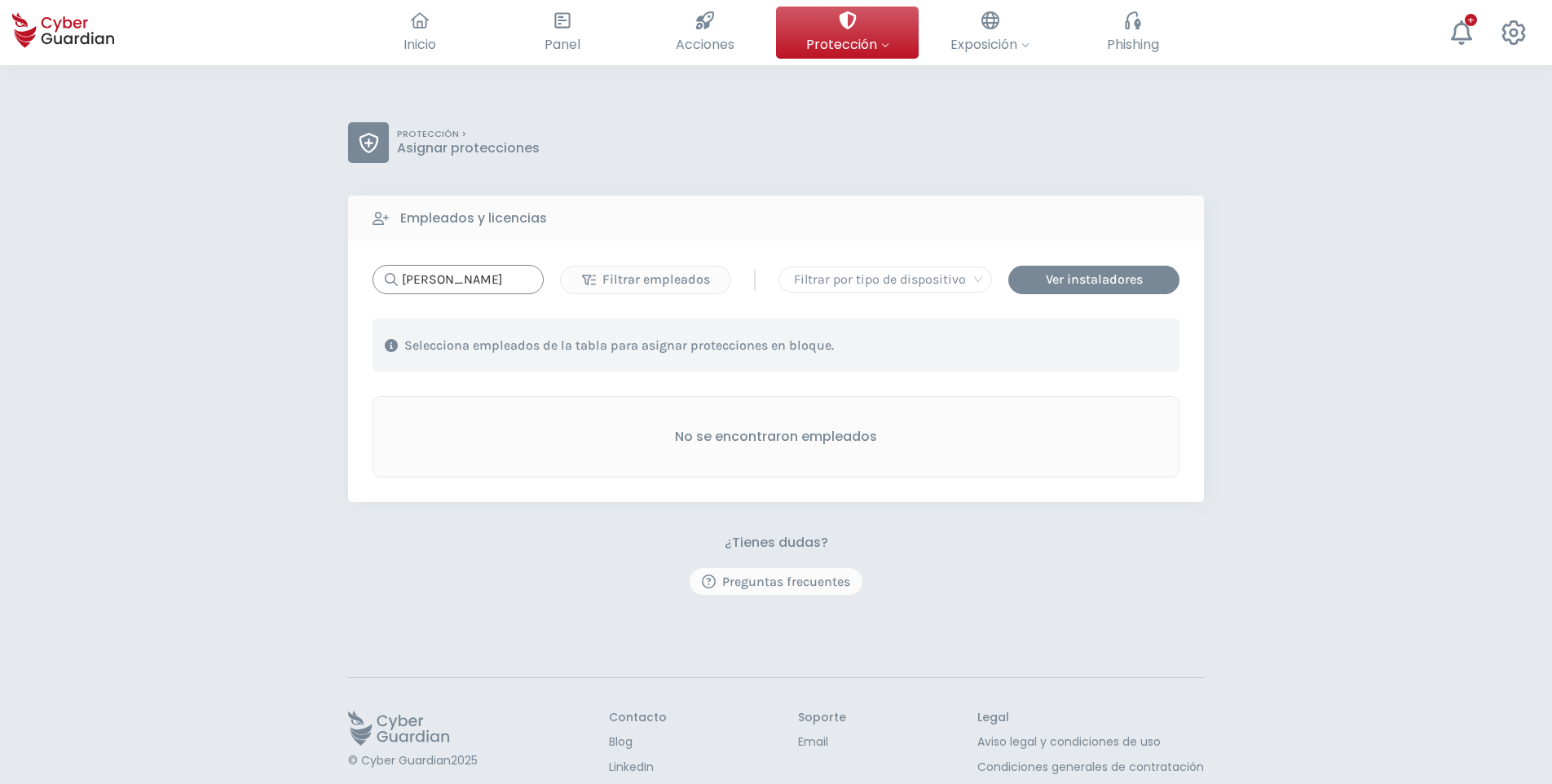
drag, startPoint x: 461, startPoint y: 277, endPoint x: 318, endPoint y: 289, distance: 143.5
click at [319, 288] on div "PROTECCIÓN > Asignar protecciones Empleados y licencias chris Filtrar empleados…" at bounding box center [776, 458] width 1552 height 786
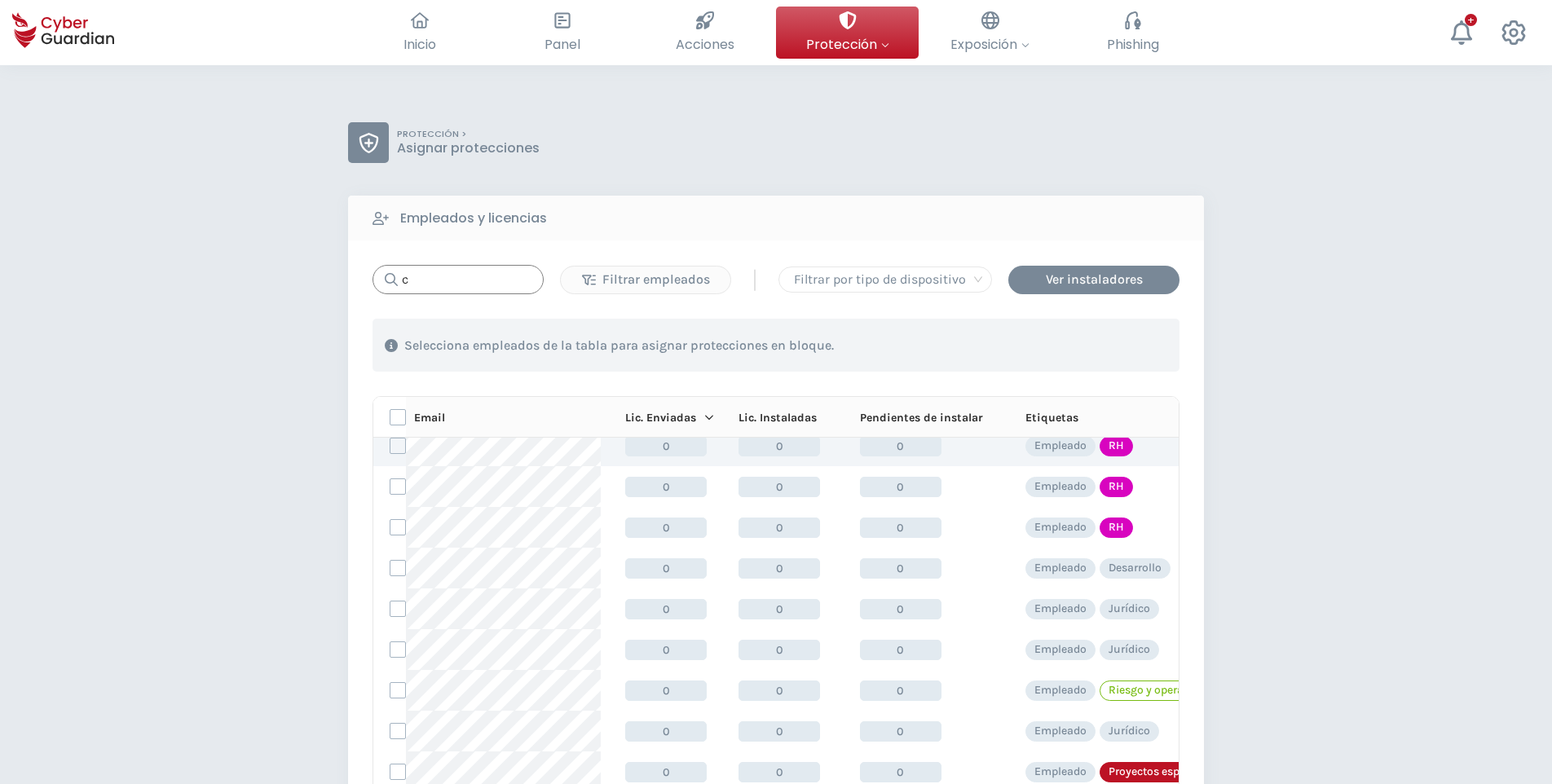
scroll to position [1303, 0]
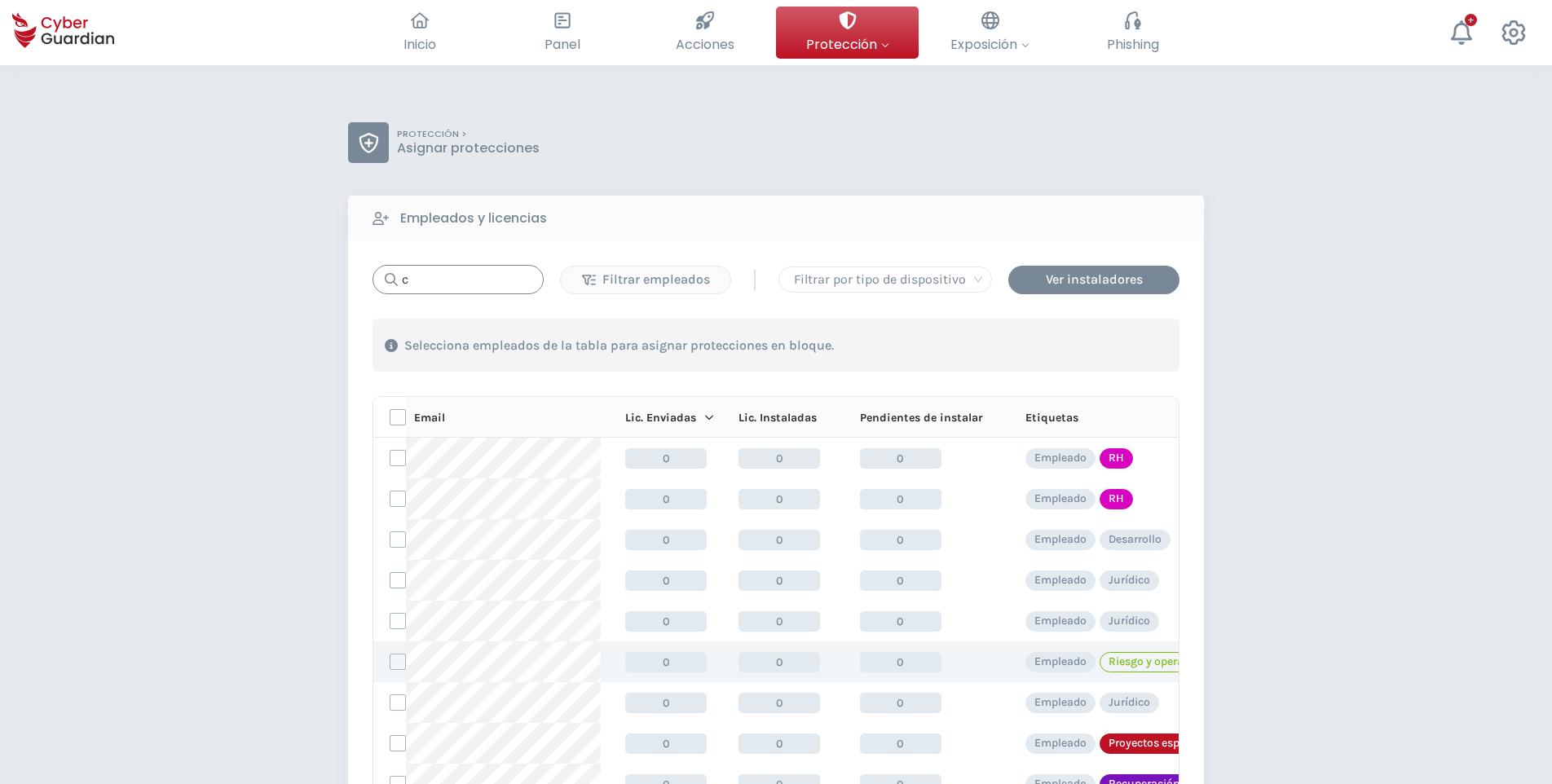
type input "c"
click at [396, 669] on td at bounding box center [389, 661] width 33 height 41
click at [422, 281] on input "c" at bounding box center [457, 279] width 171 height 29
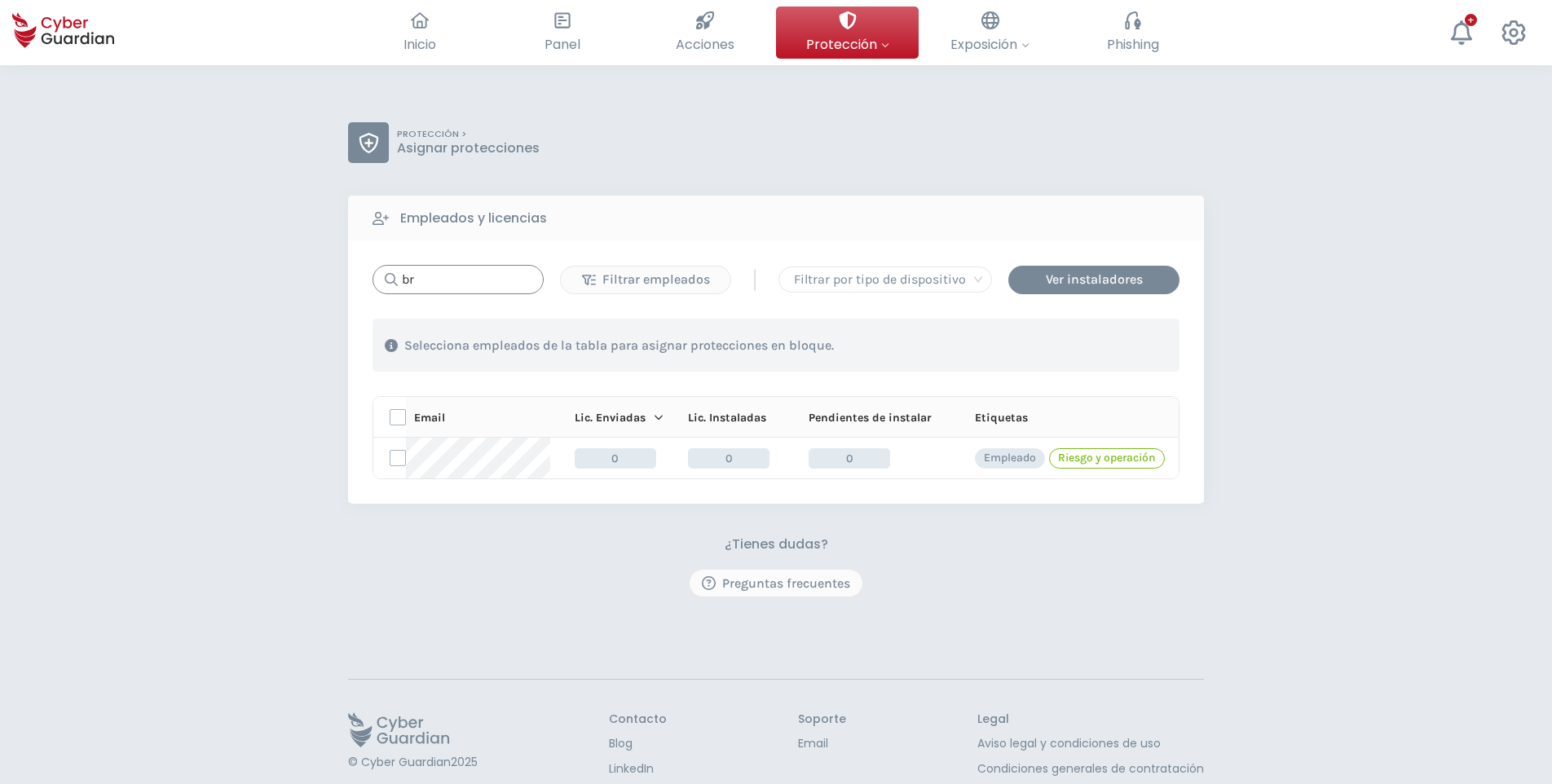
scroll to position [0, 0]
type input "br"
click at [394, 463] on label at bounding box center [397, 457] width 16 height 16
click at [391, 463] on input "checkbox" at bounding box center [391, 458] width 0 height 15
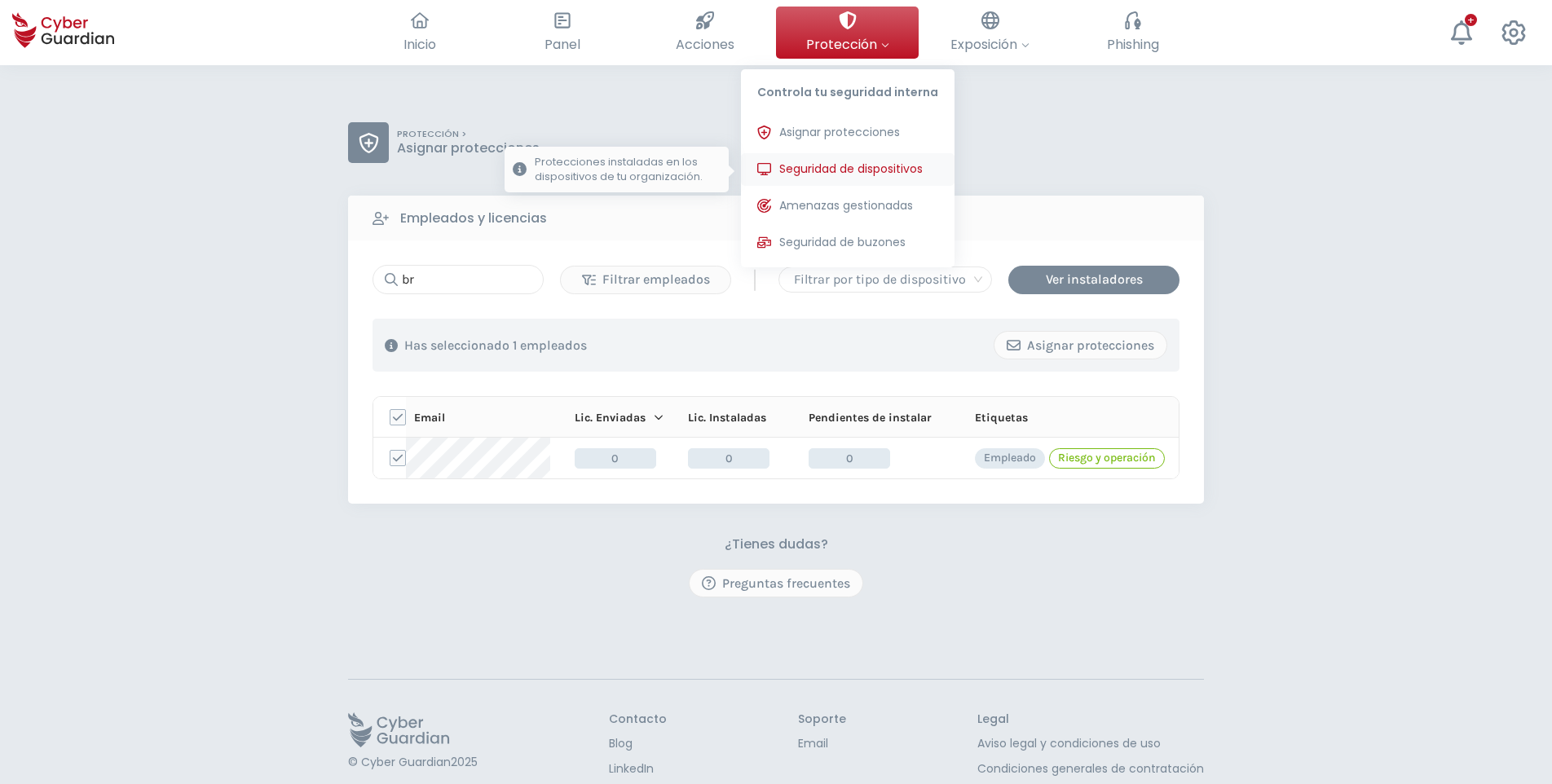
click at [829, 170] on span "Seguridad de dispositivos" at bounding box center [851, 169] width 144 height 17
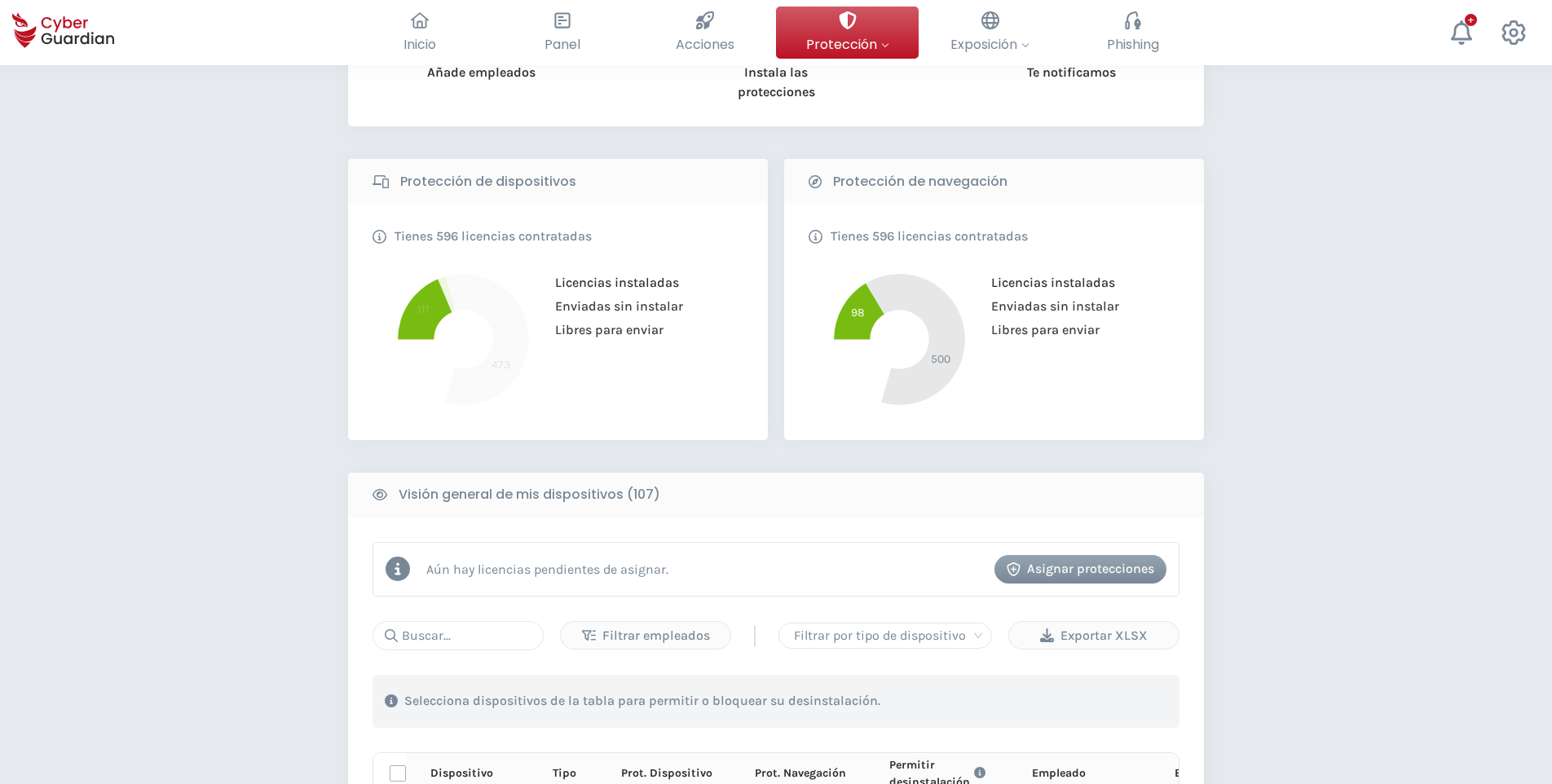
scroll to position [407, 0]
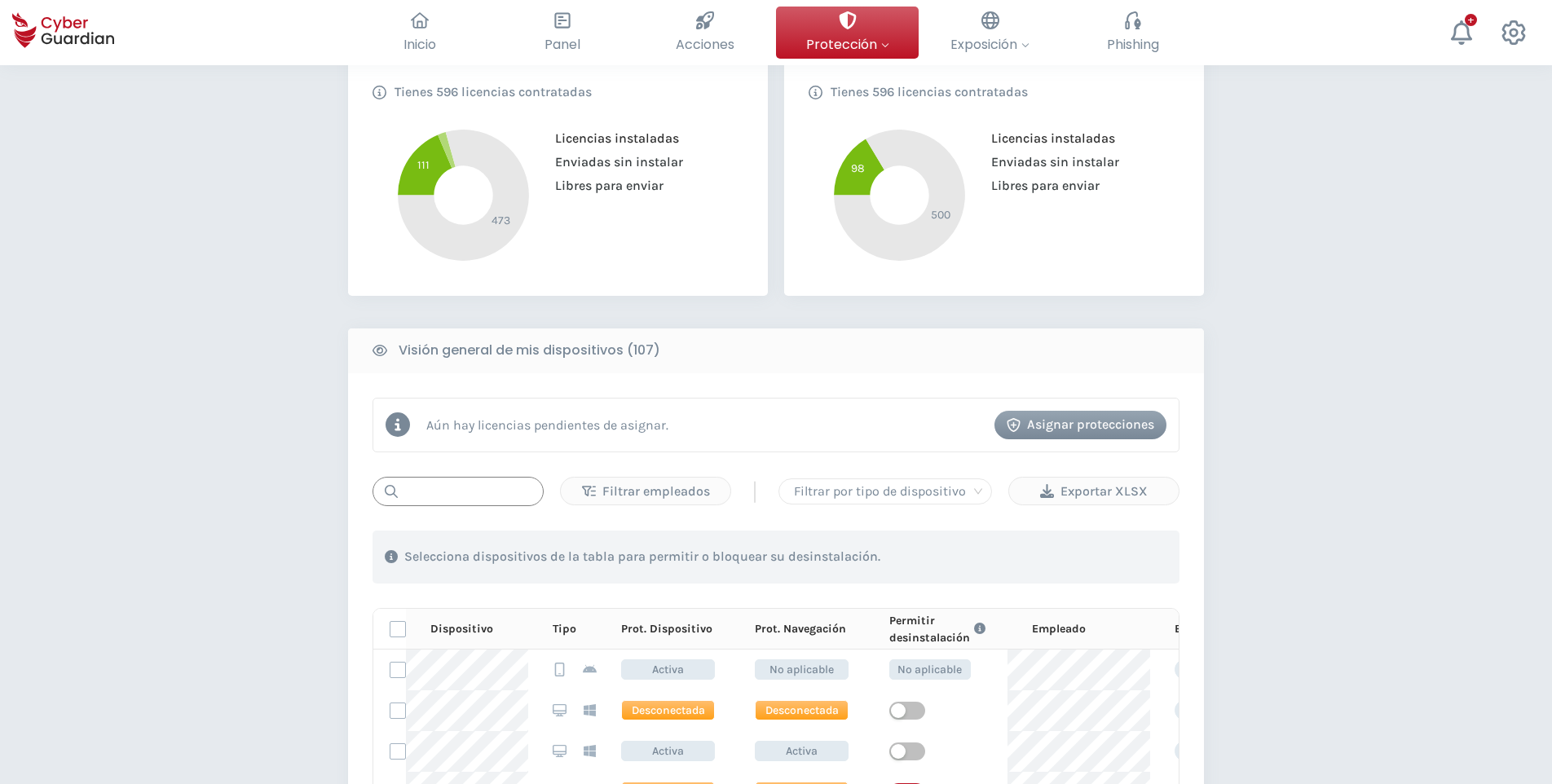
click at [458, 479] on input "text" at bounding box center [457, 491] width 171 height 29
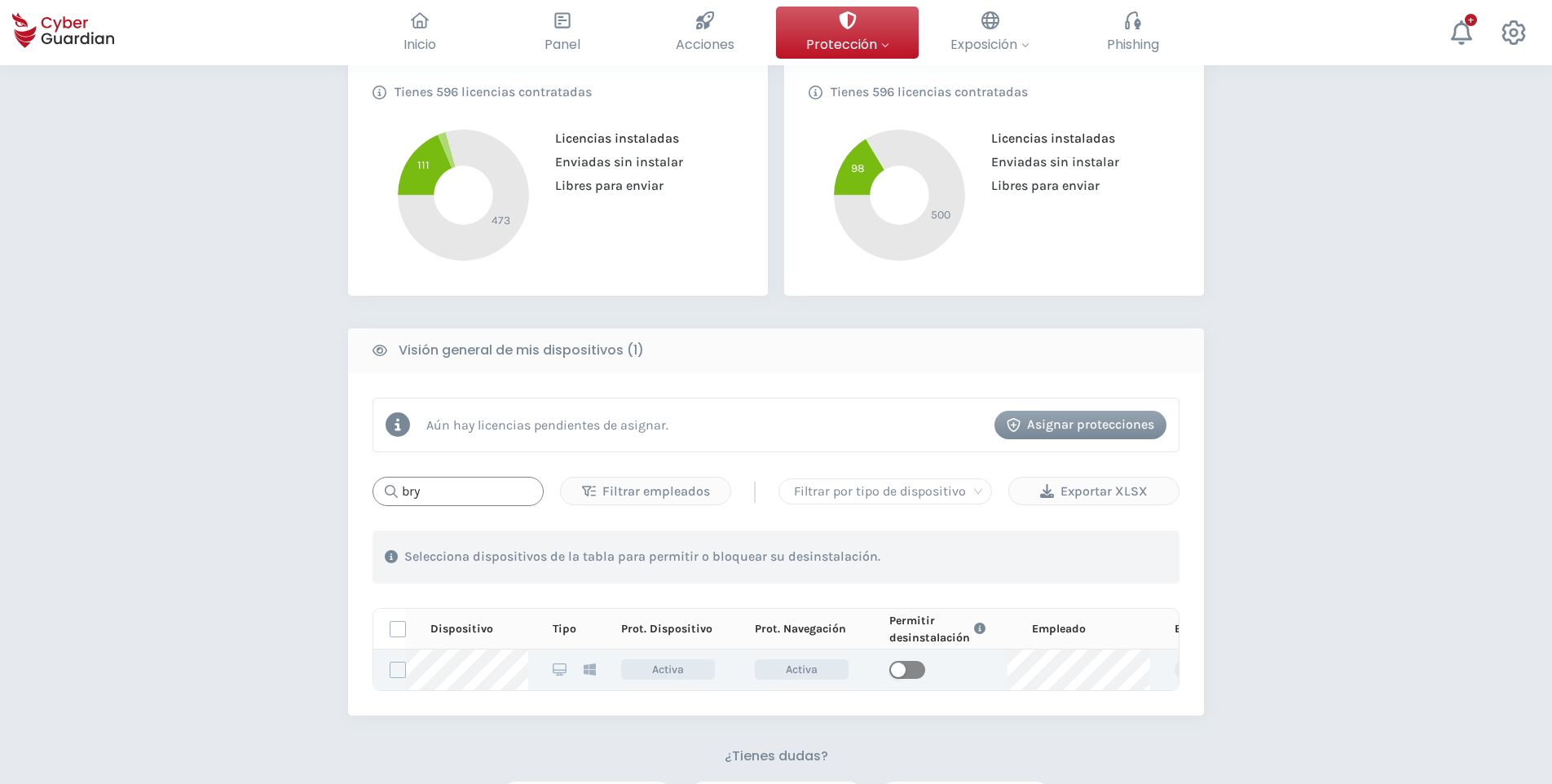
type input "bry"
click at [898, 671] on div "button" at bounding box center [898, 669] width 15 height 15
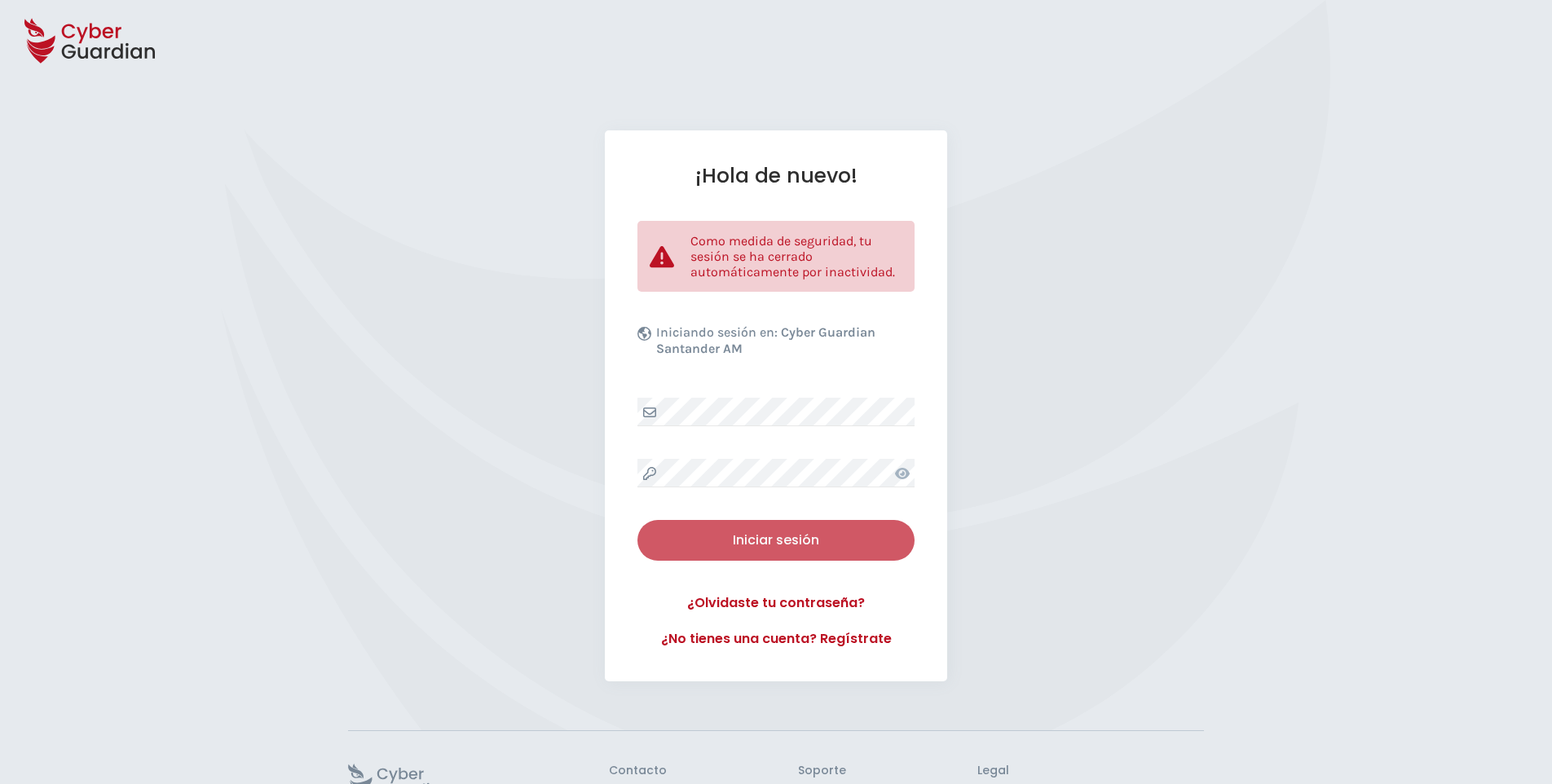
click at [753, 539] on div "Iniciar sesión" at bounding box center [776, 539] width 253 height 19
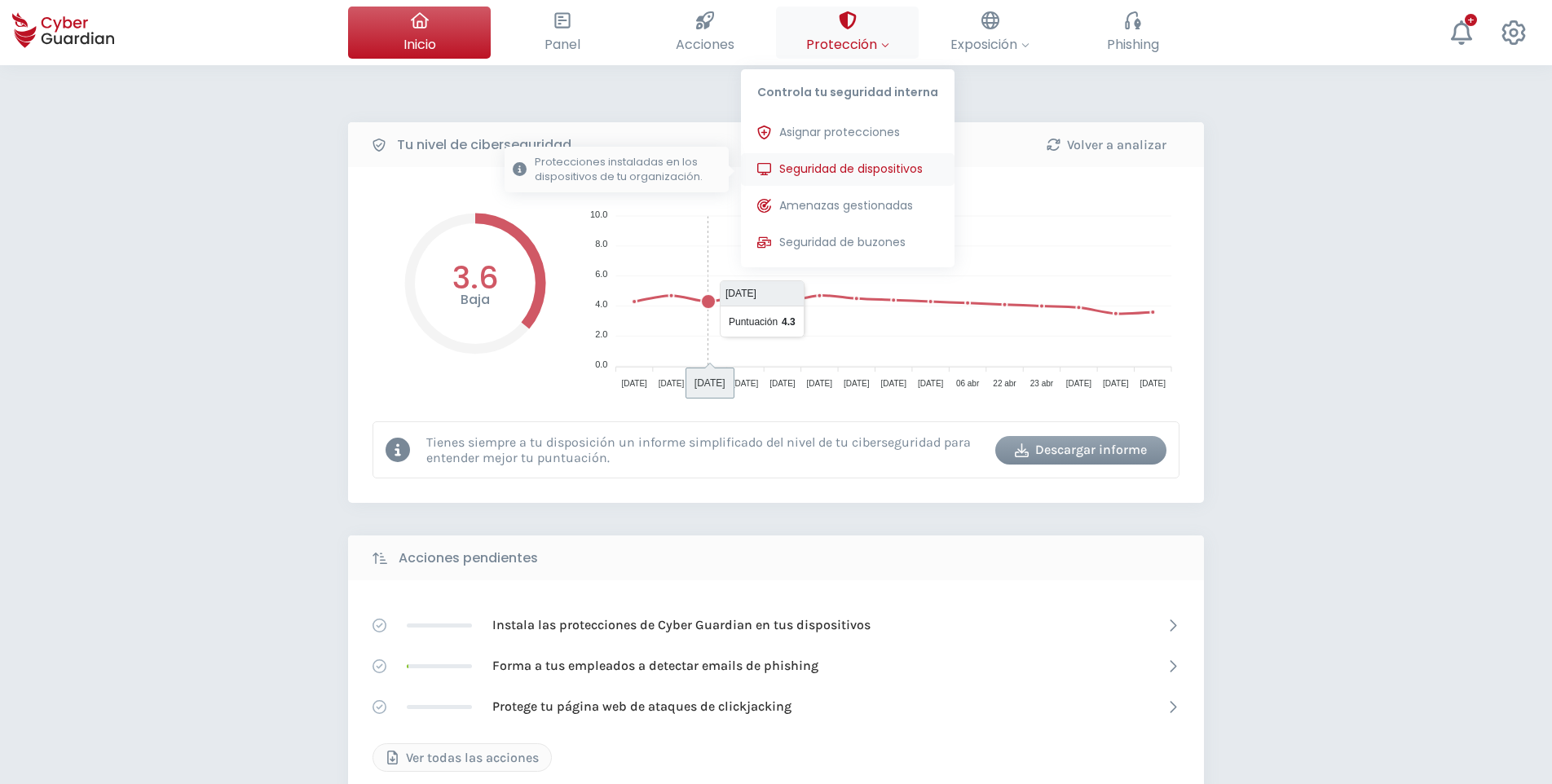
click at [852, 169] on span "Seguridad de dispositivos" at bounding box center [851, 169] width 144 height 17
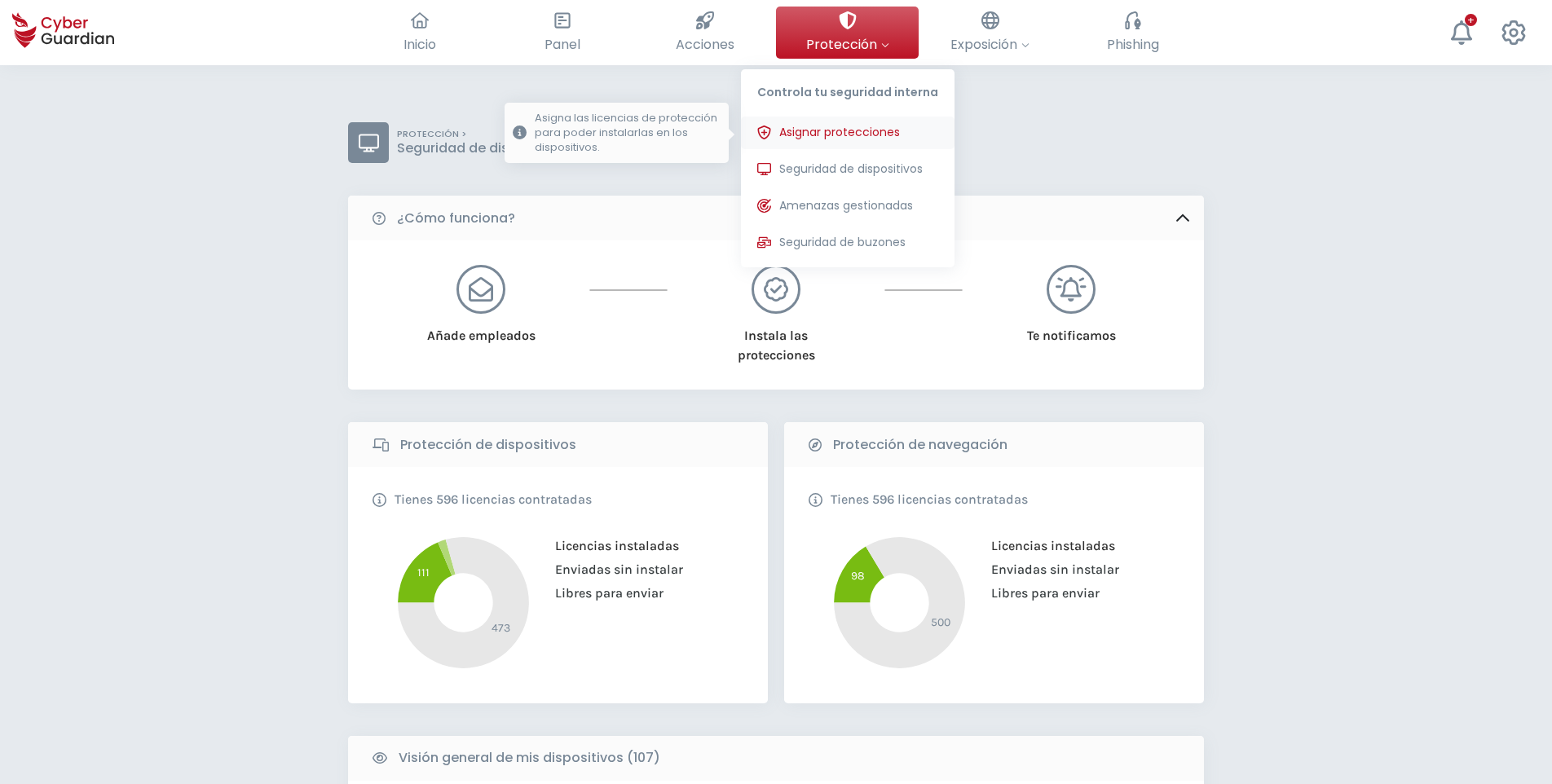
click at [857, 133] on span "Asignar protecciones" at bounding box center [840, 132] width 120 height 17
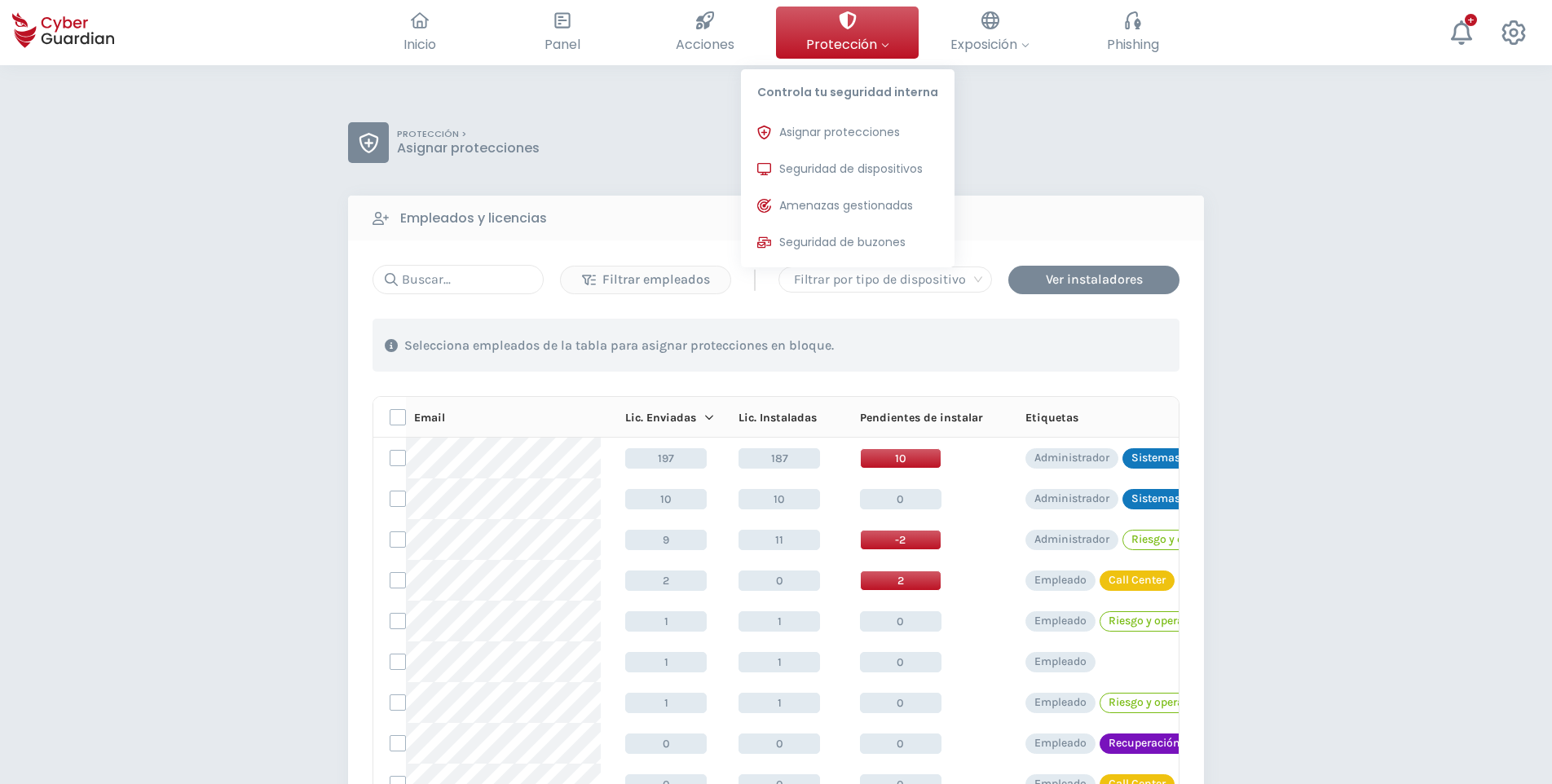
click at [834, 38] on span "Protección" at bounding box center [847, 44] width 83 height 20
click at [840, 136] on span "Asignar protecciones" at bounding box center [840, 132] width 120 height 17
click at [832, 36] on span "Protección" at bounding box center [847, 44] width 83 height 20
click at [863, 160] on span "Seguridad de dispositivos" at bounding box center [851, 169] width 144 height 17
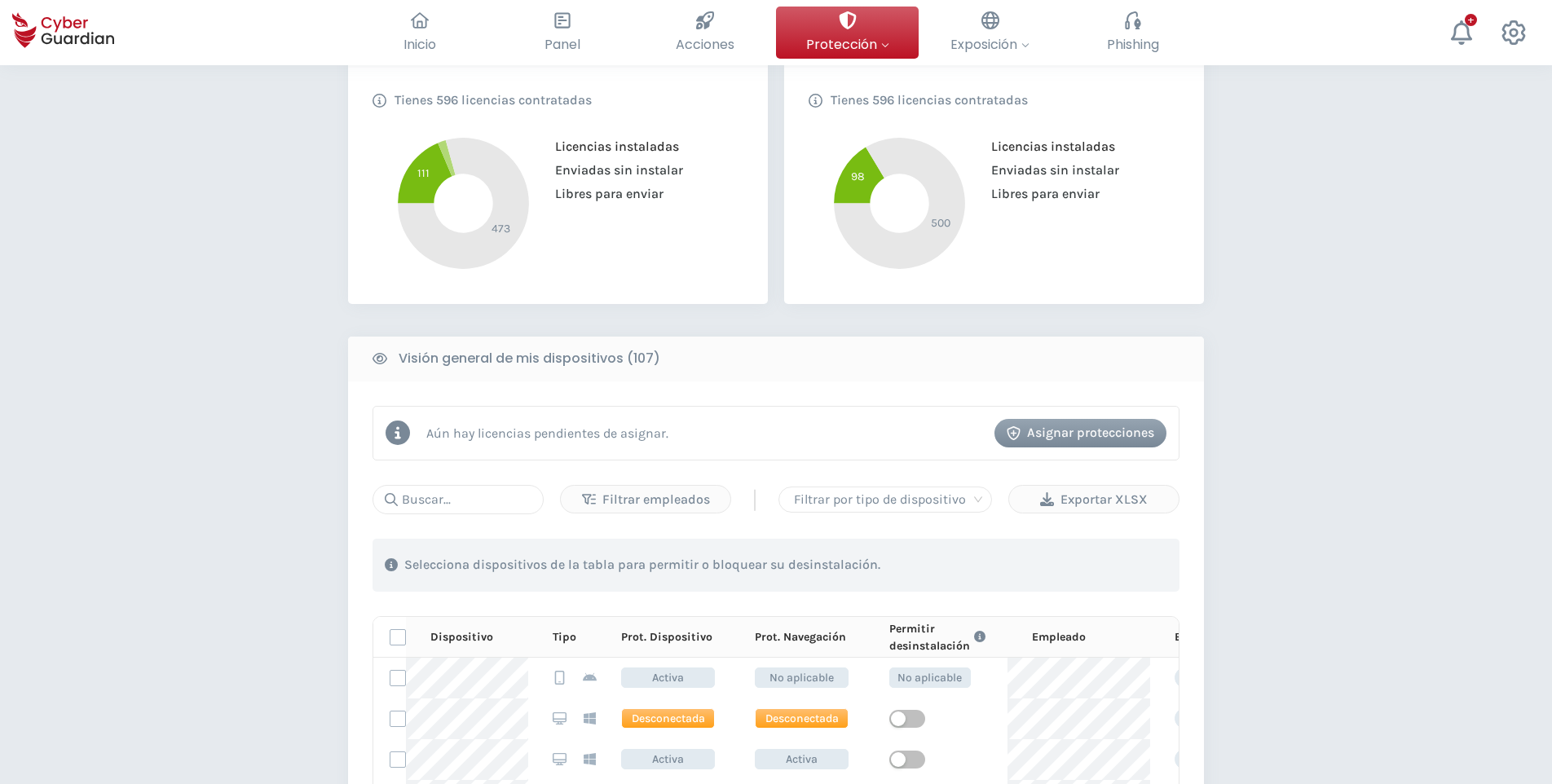
scroll to position [489, 0]
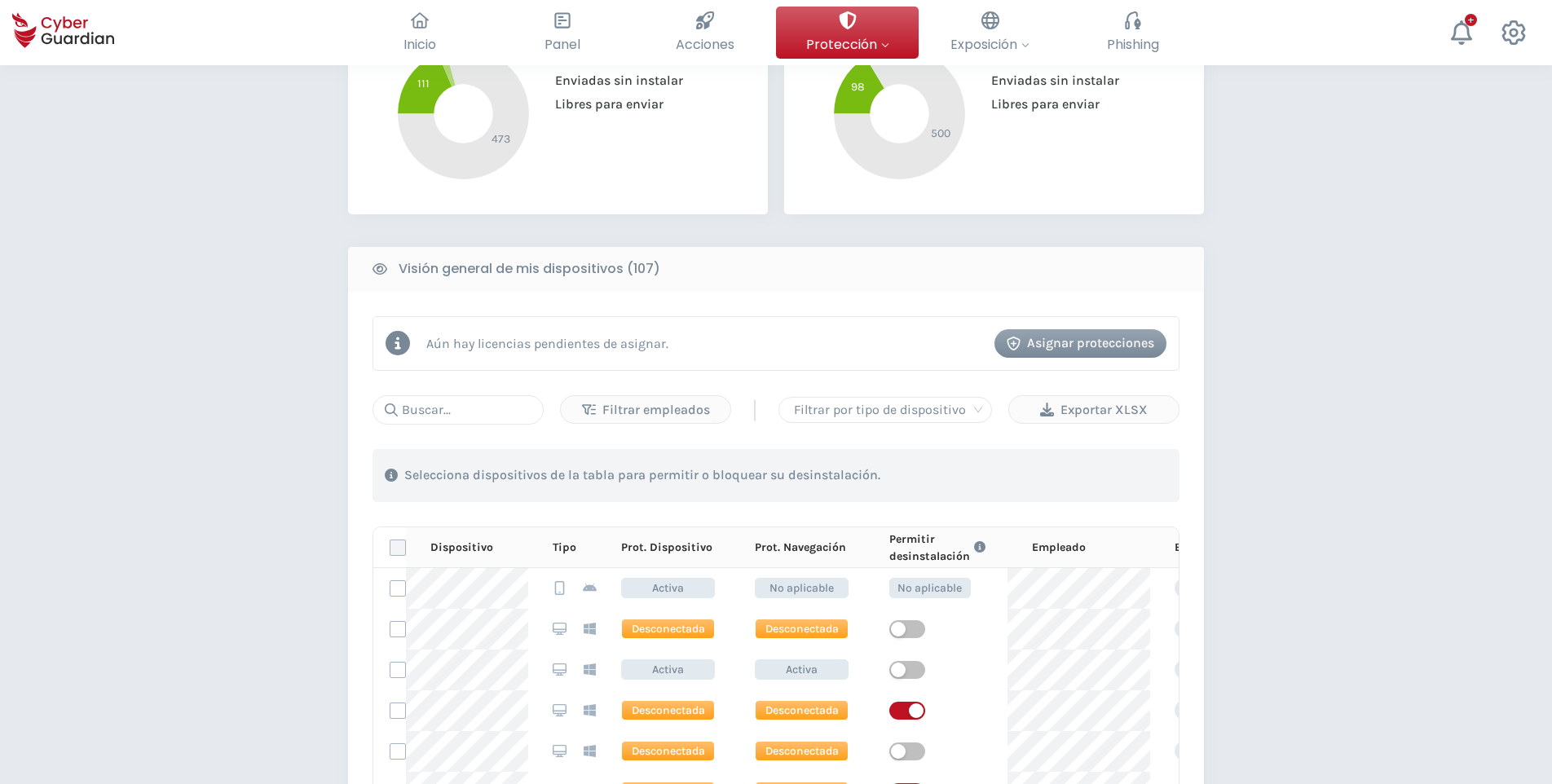
click at [396, 547] on label at bounding box center [397, 547] width 16 height 16
click at [391, 547] on input "checkbox" at bounding box center [391, 547] width 0 height 15
click at [1039, 481] on div "Permitir desinstalación" at bounding box center [1073, 474] width 162 height 19
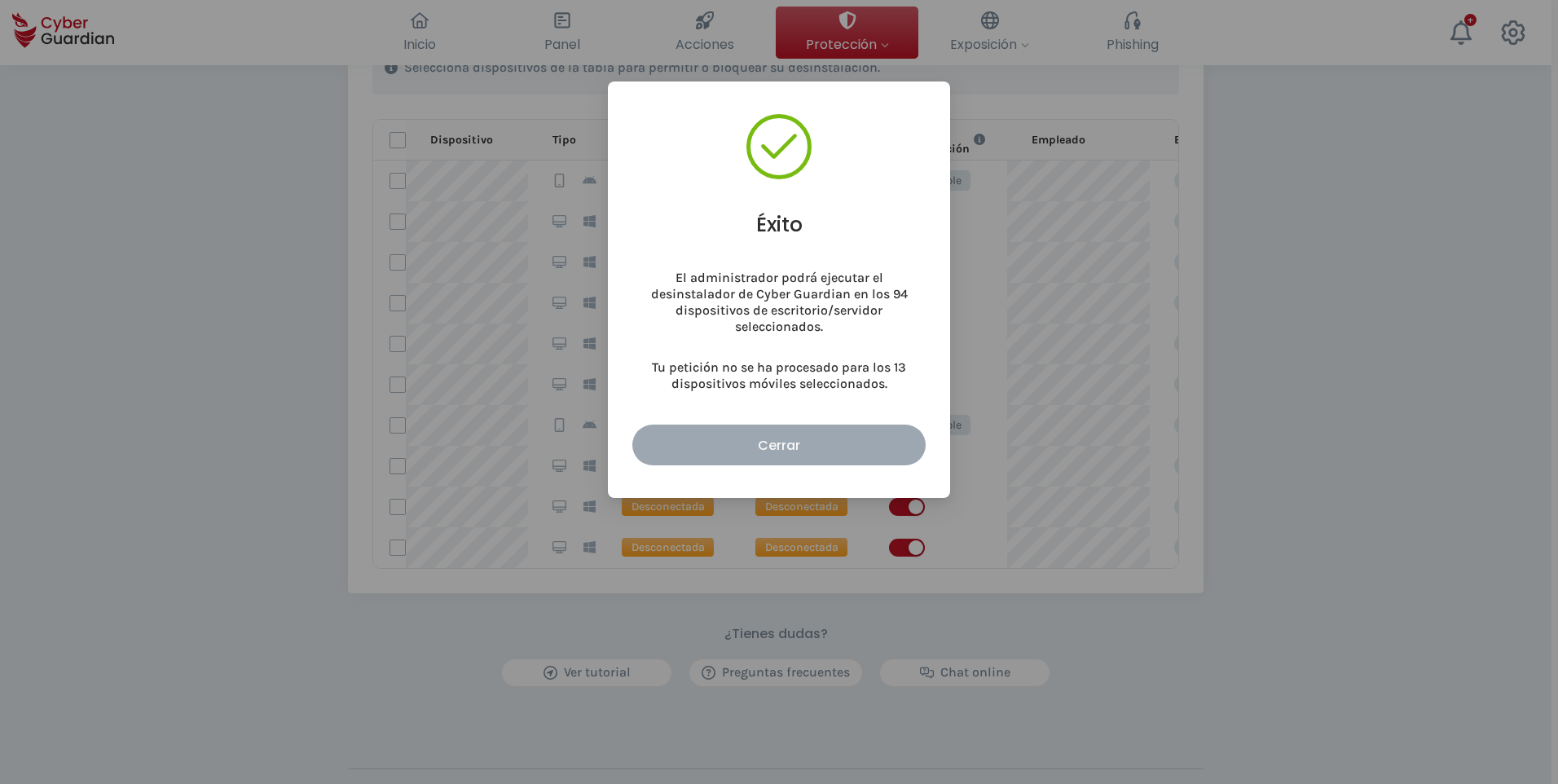
click at [886, 441] on div "Cerrar" at bounding box center [779, 445] width 269 height 20
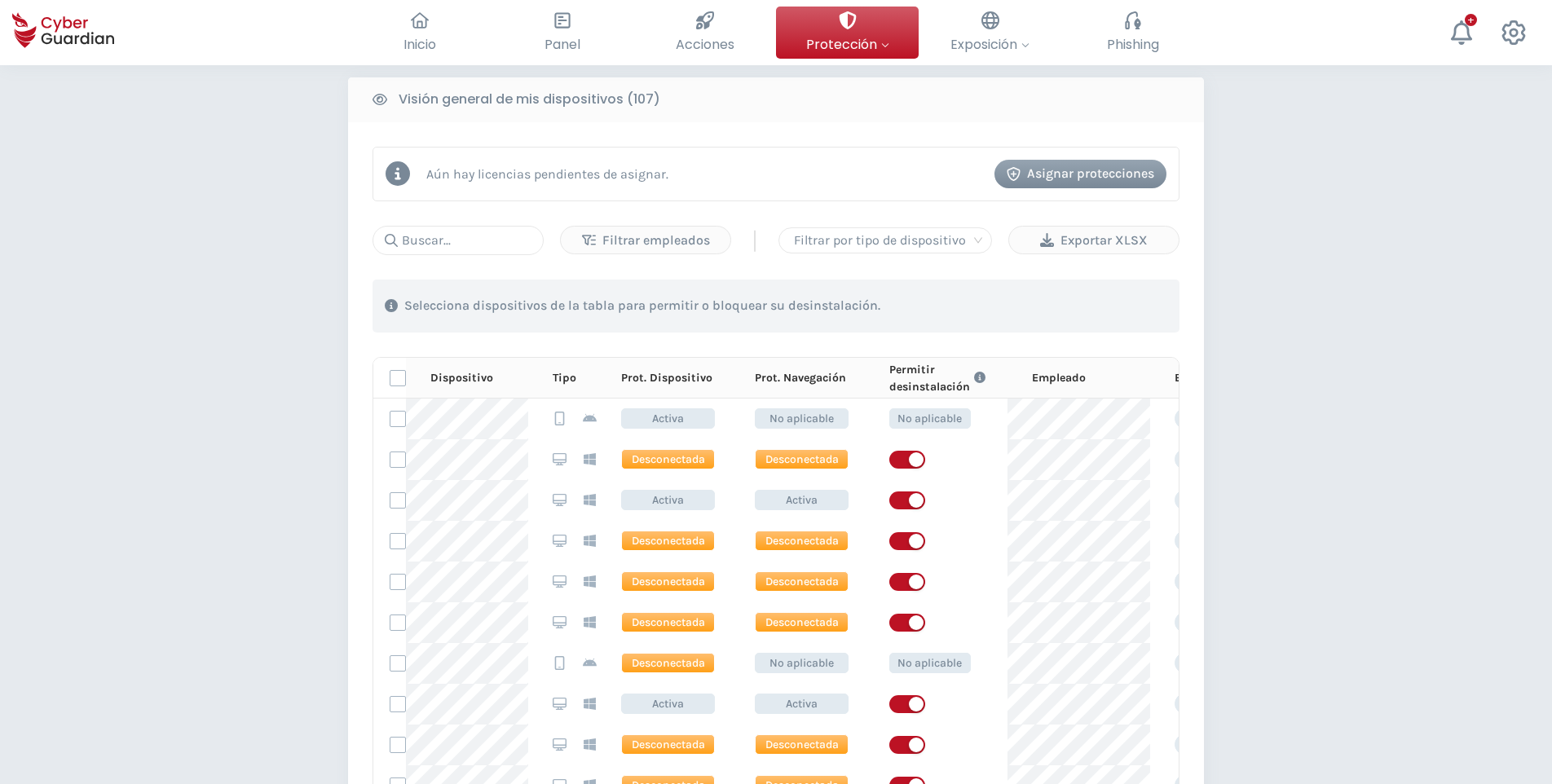
scroll to position [652, 0]
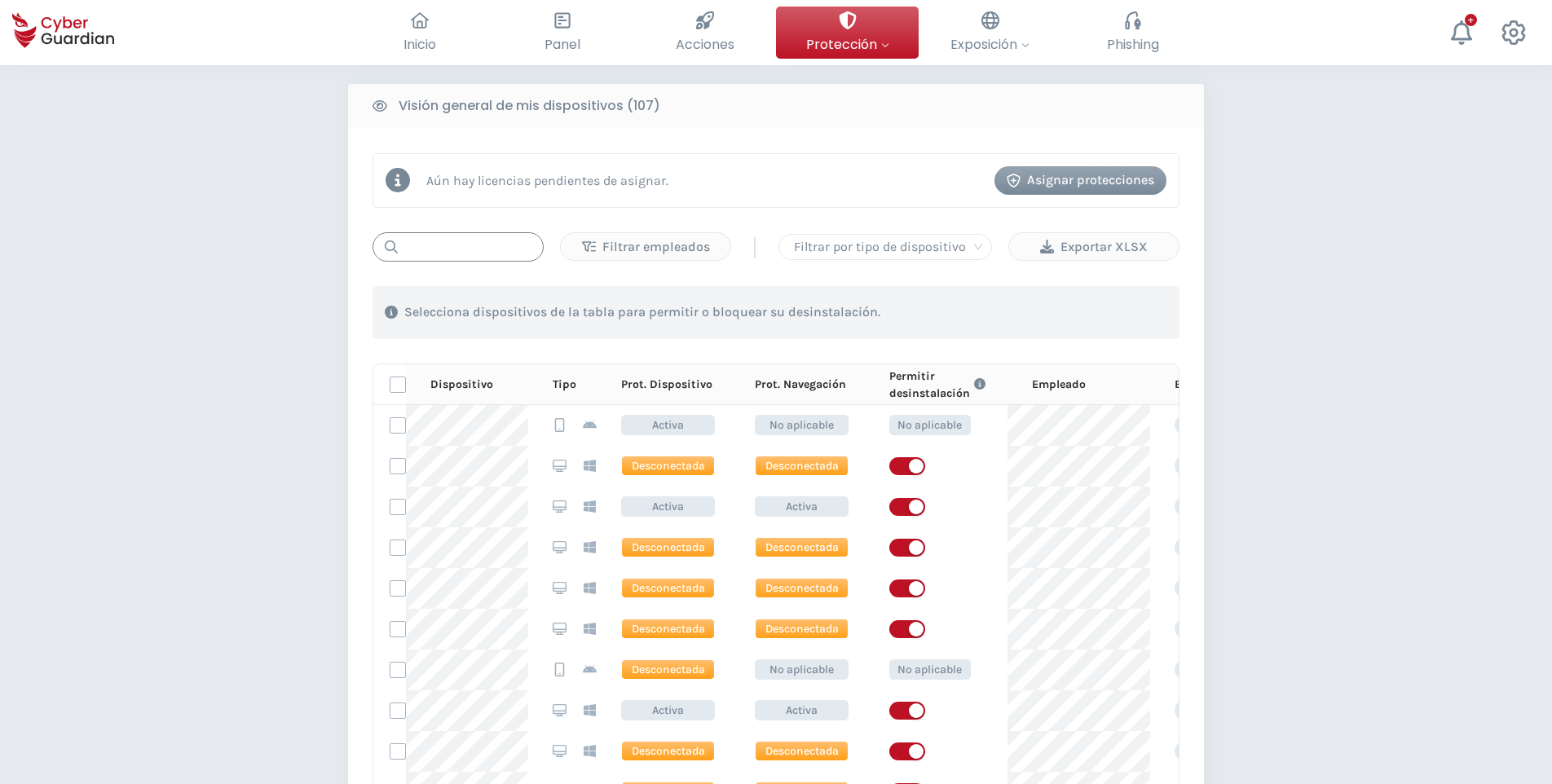
click at [456, 247] on input "text" at bounding box center [457, 247] width 171 height 29
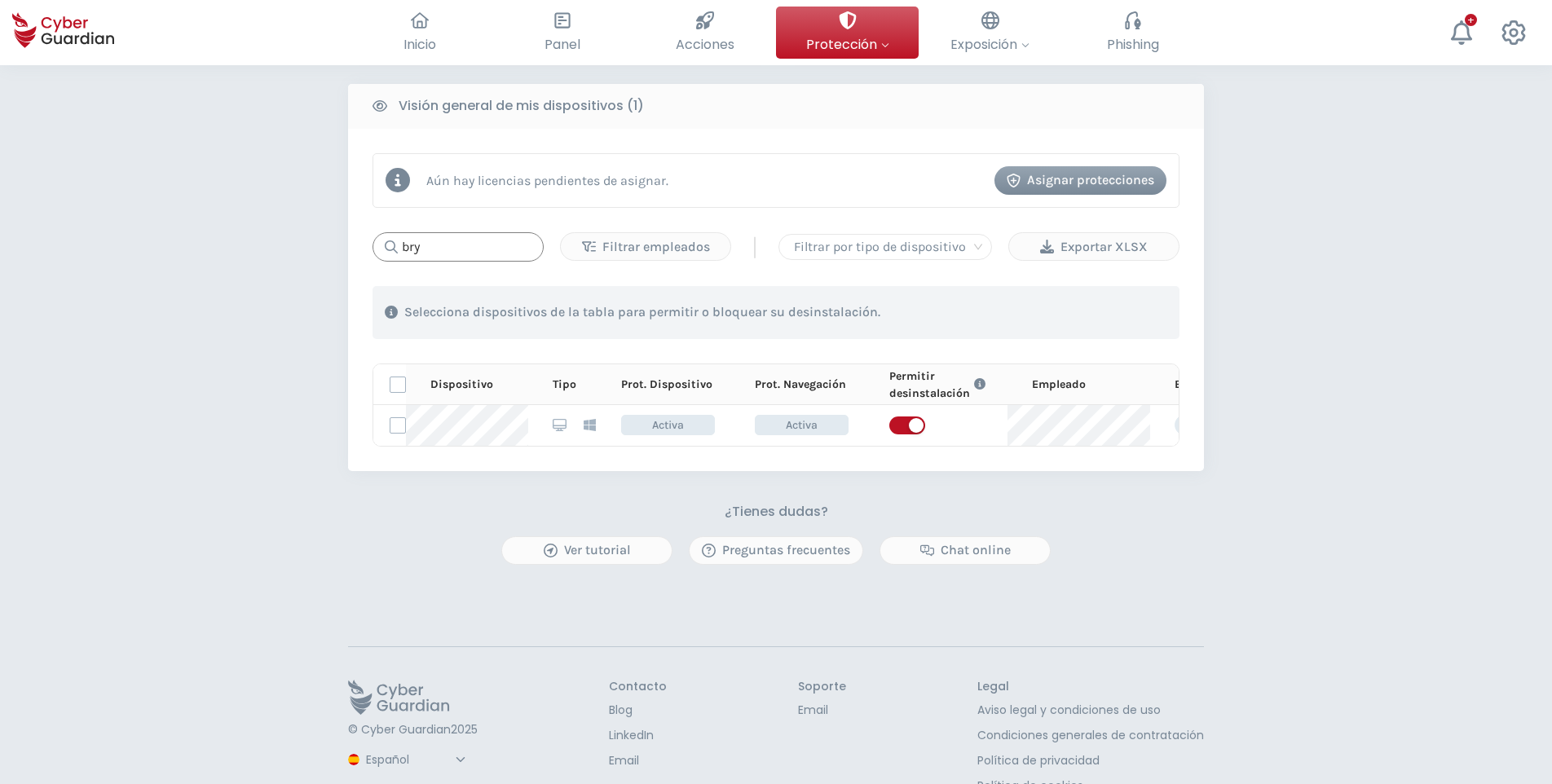
type input "bry"
drag, startPoint x: 455, startPoint y: 246, endPoint x: 375, endPoint y: 250, distance: 80.1
click at [375, 250] on div "bry" at bounding box center [457, 247] width 171 height 29
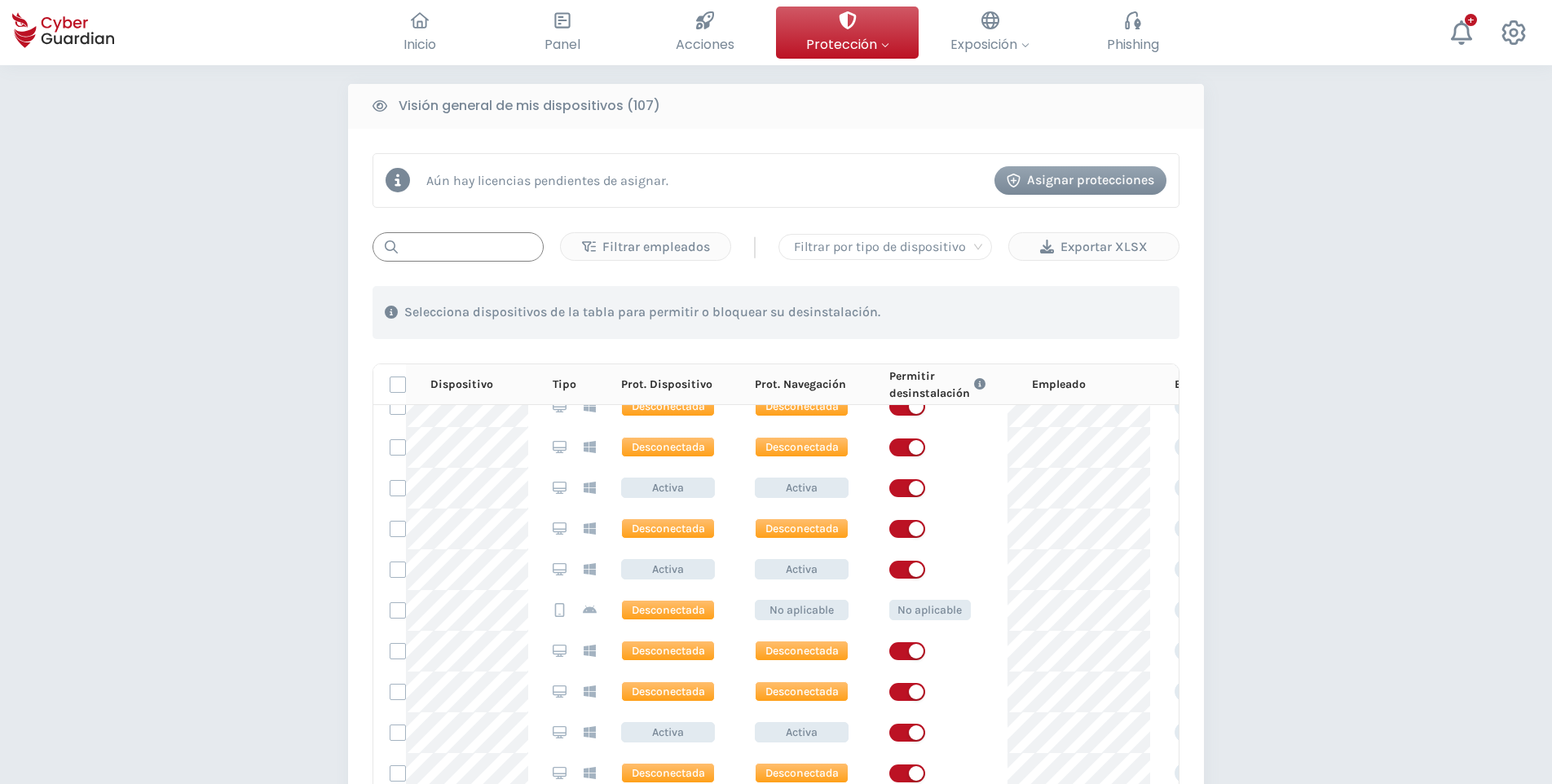
scroll to position [326, 0]
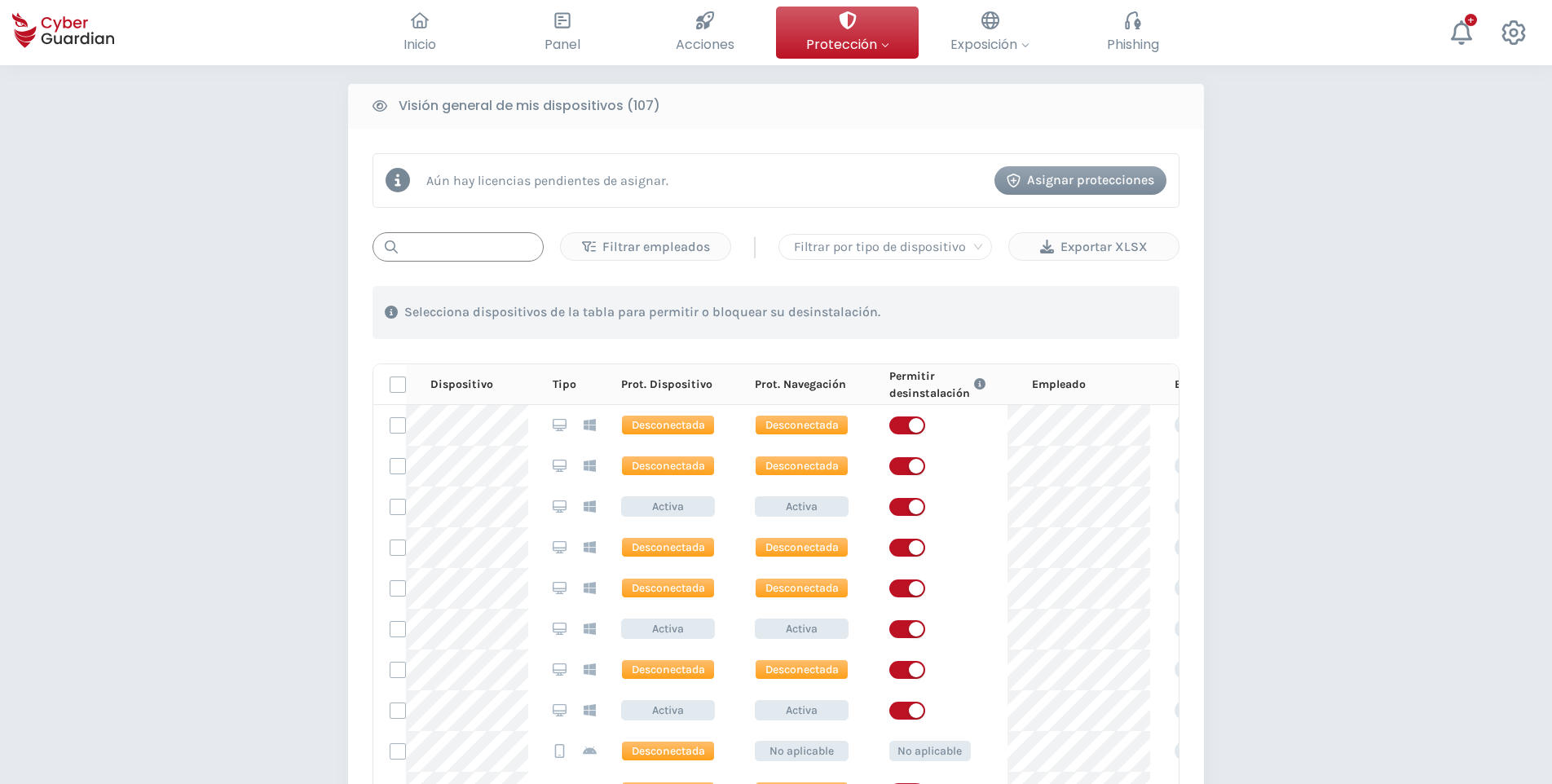
click at [429, 250] on input "text" at bounding box center [457, 247] width 171 height 29
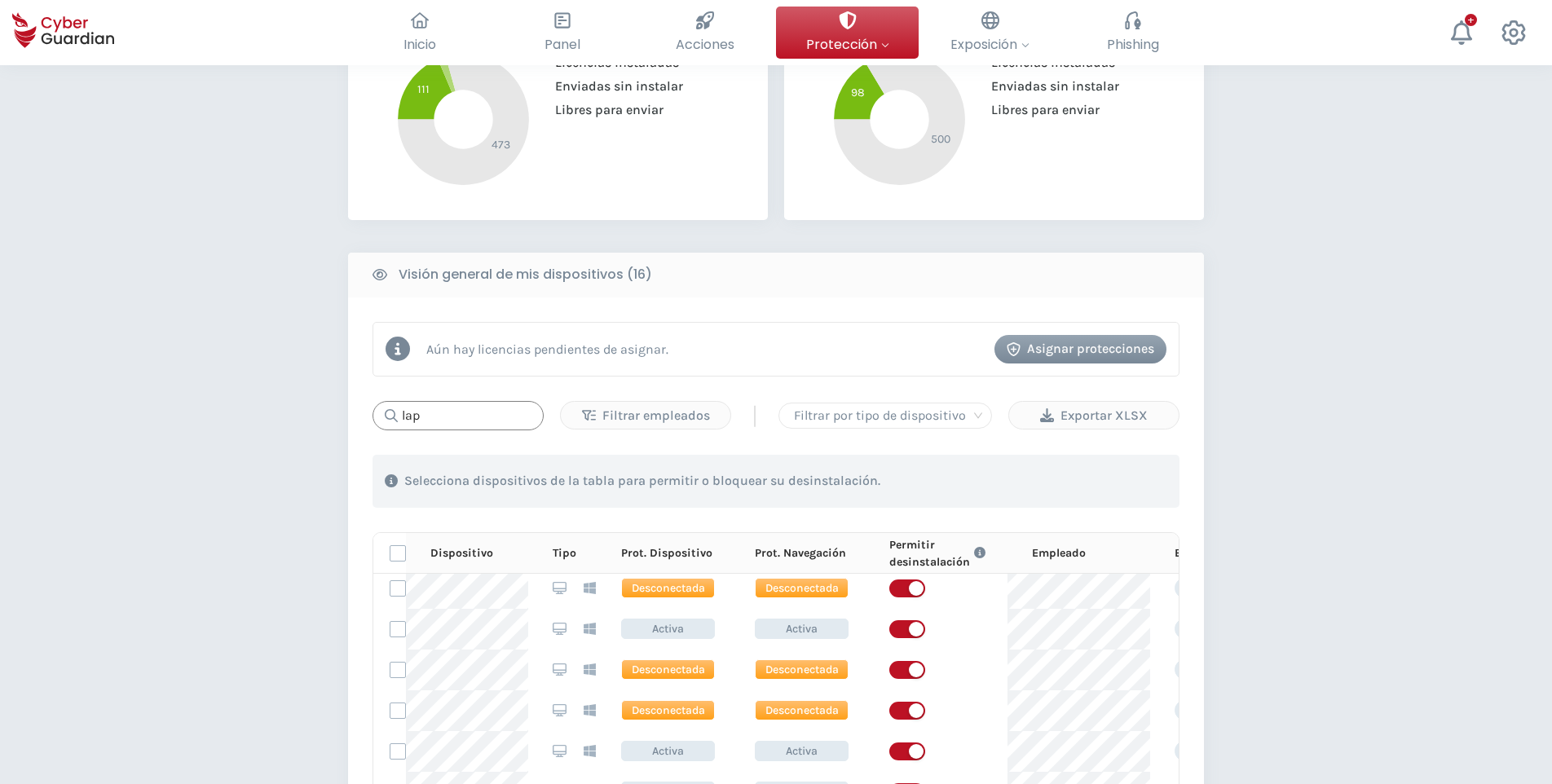
scroll to position [0, 0]
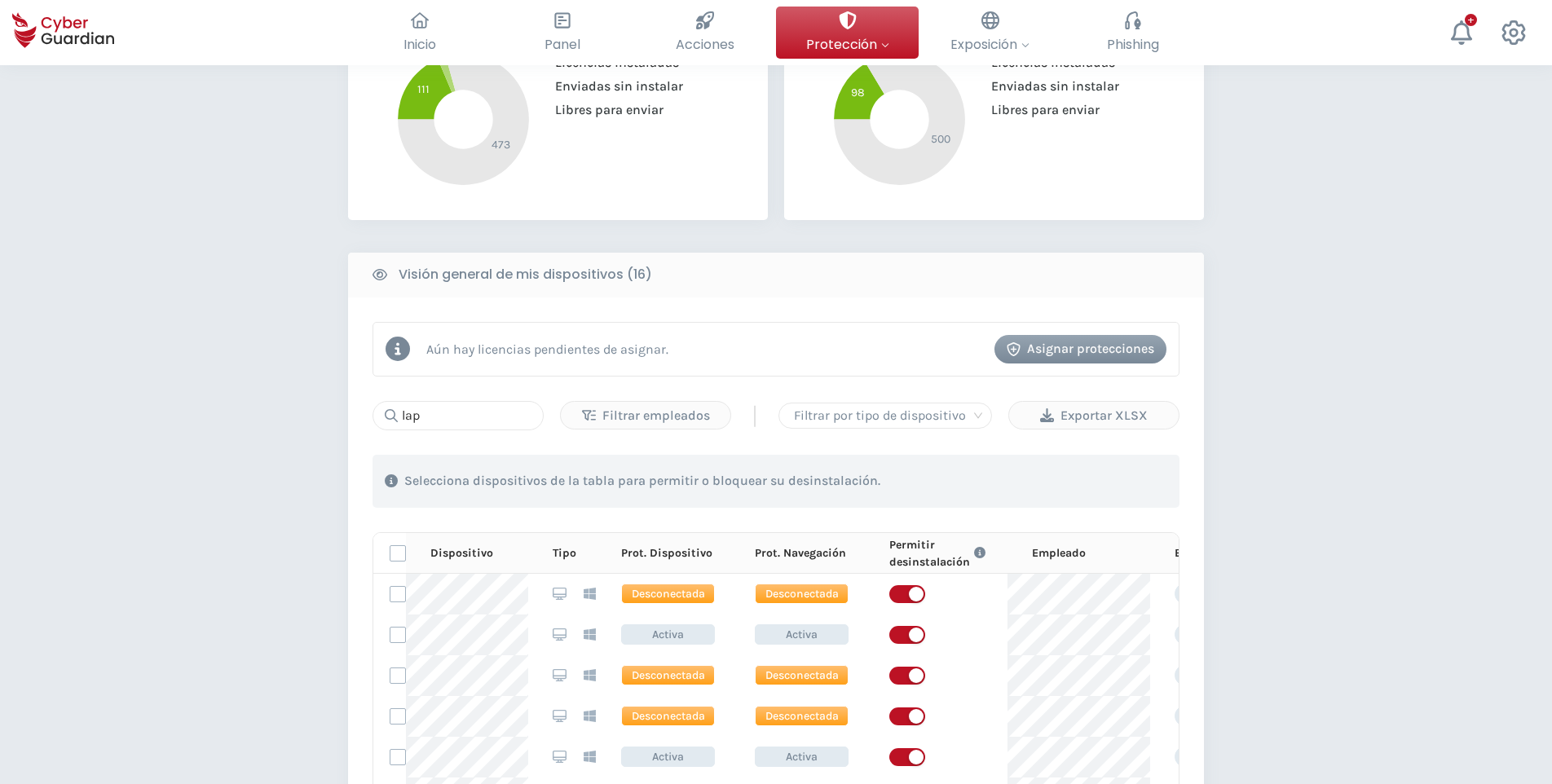
click at [1388, 492] on div "PROTECCIÓN > Seguridad de dispositivos ¿Cómo funciona? Añade empleados Instala …" at bounding box center [776, 468] width 1552 height 1772
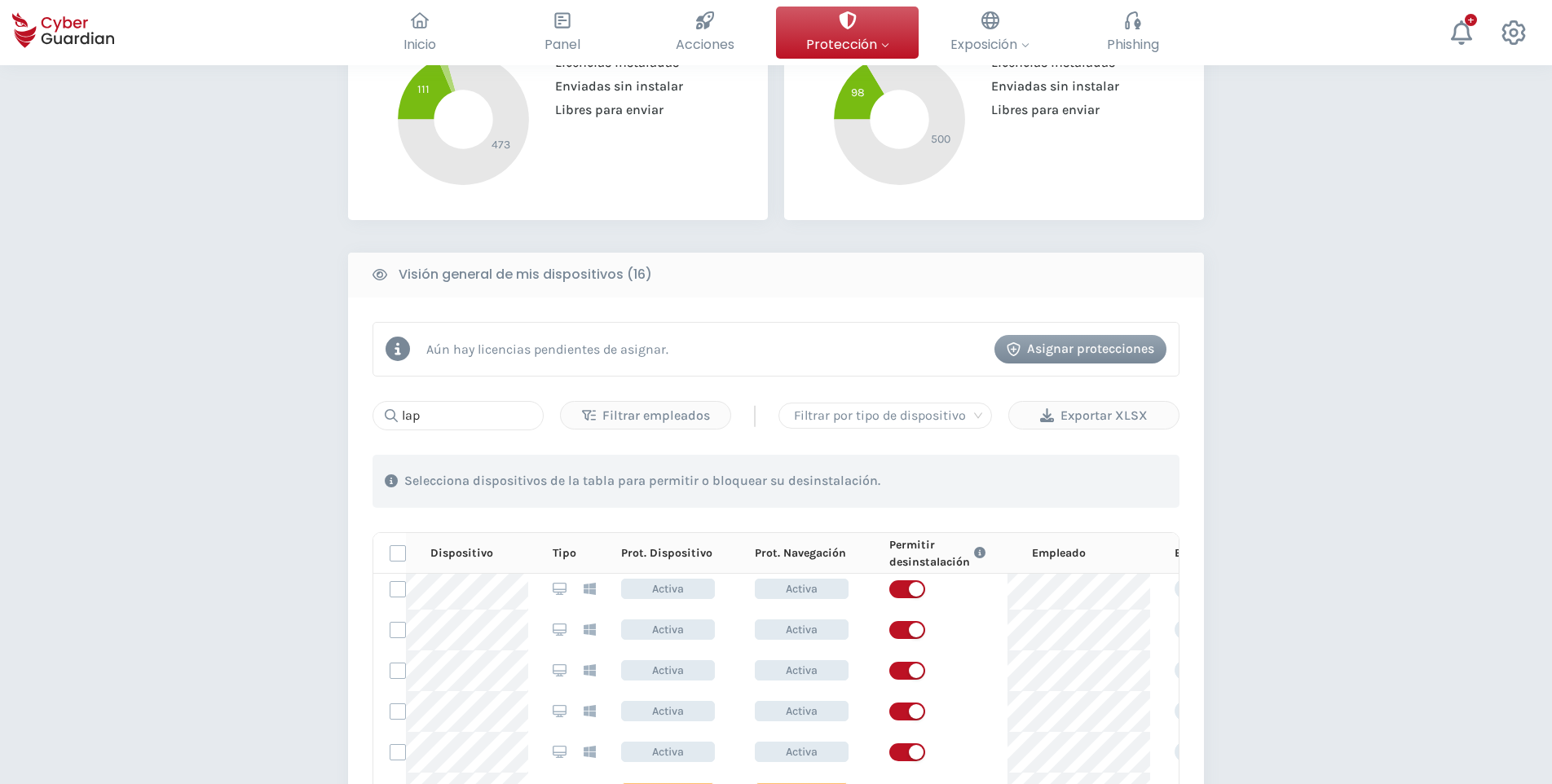
scroll to position [179, 0]
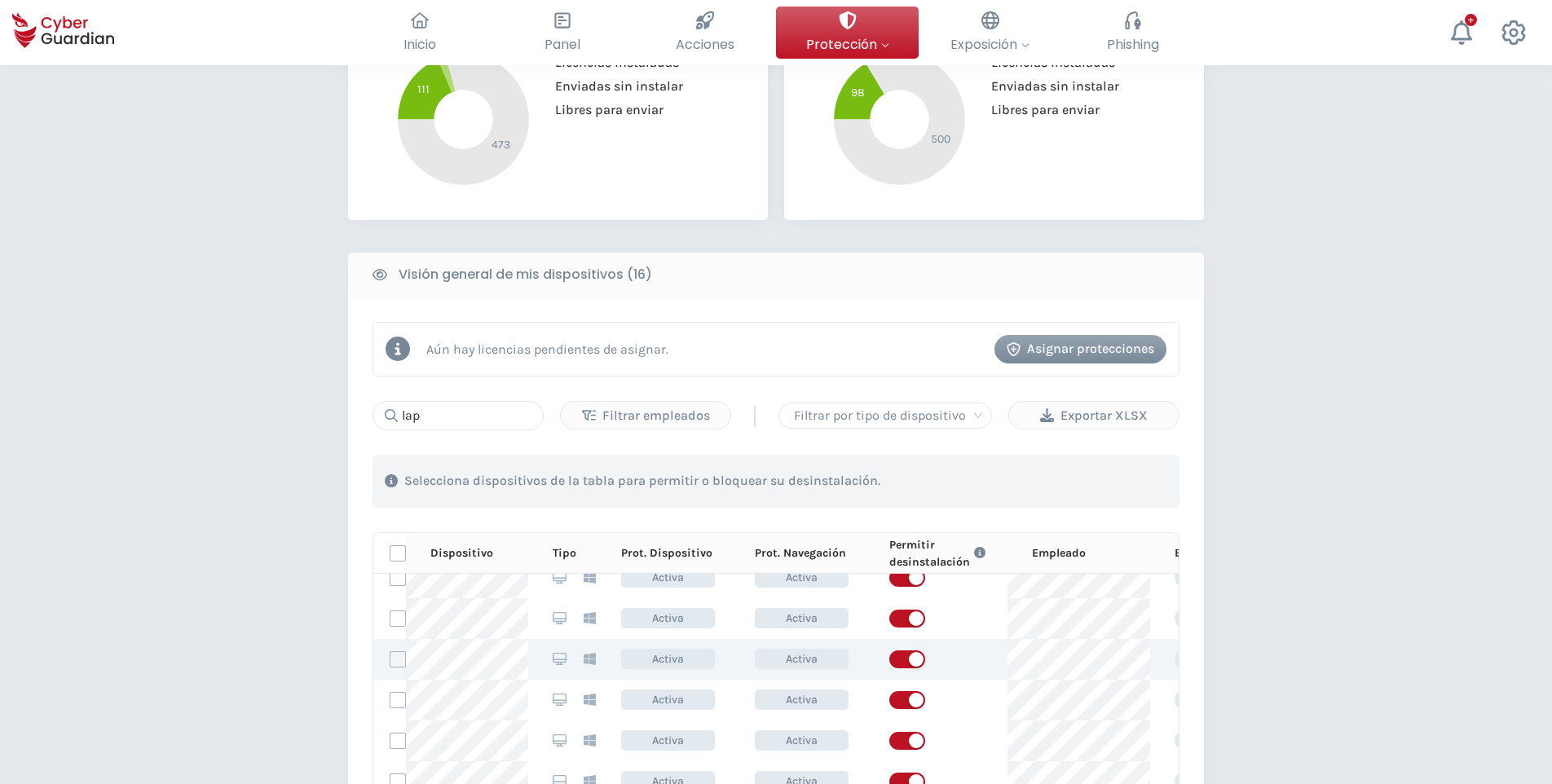
click at [897, 662] on span "button" at bounding box center [906, 659] width 36 height 18
click at [897, 662] on div "button" at bounding box center [898, 659] width 15 height 15
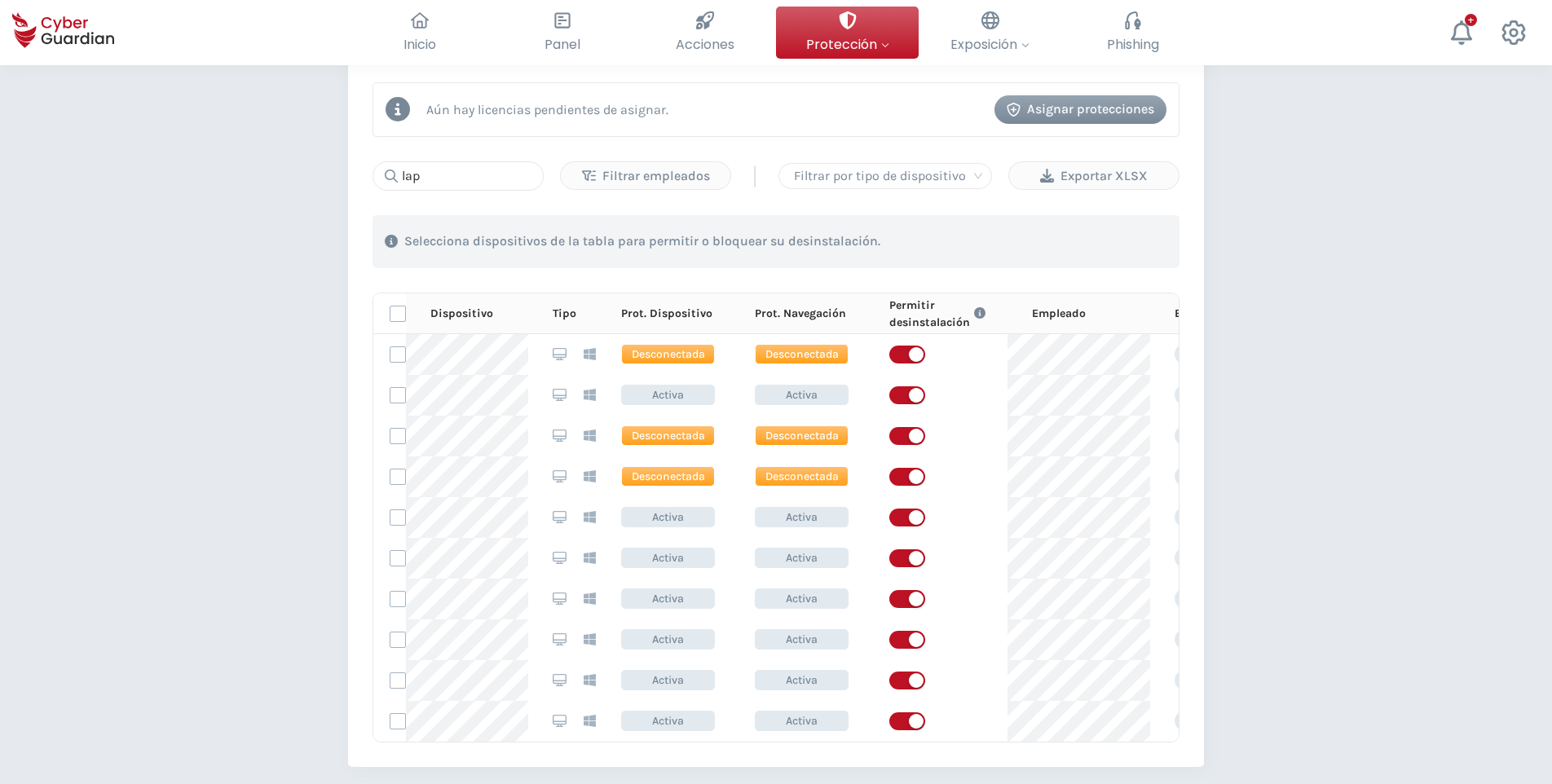
scroll to position [483, 0]
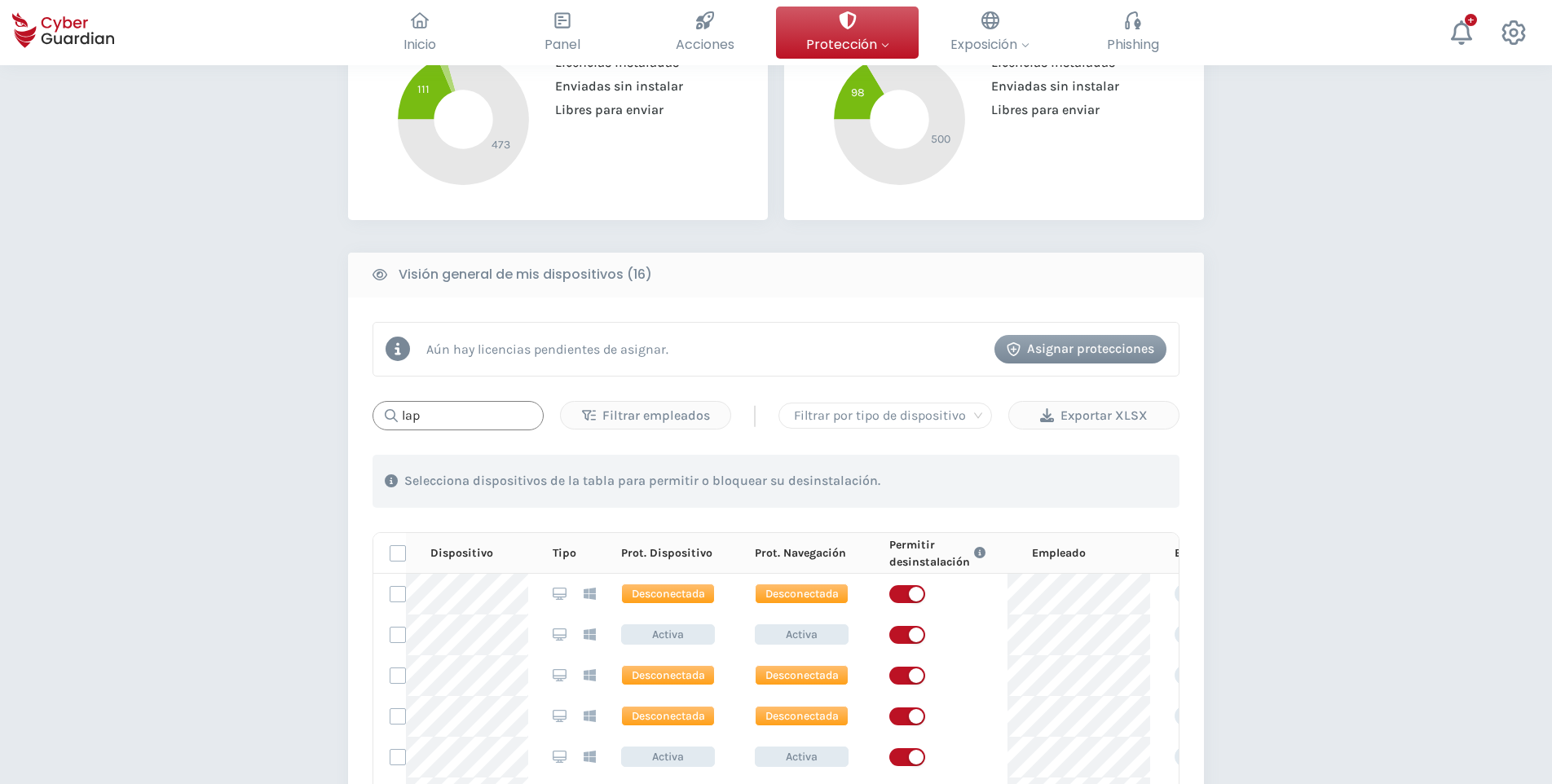
click at [465, 412] on input "lap" at bounding box center [457, 415] width 171 height 29
drag, startPoint x: 465, startPoint y: 412, endPoint x: 401, endPoint y: 413, distance: 64.0
click at [401, 413] on input "lap" at bounding box center [457, 415] width 171 height 29
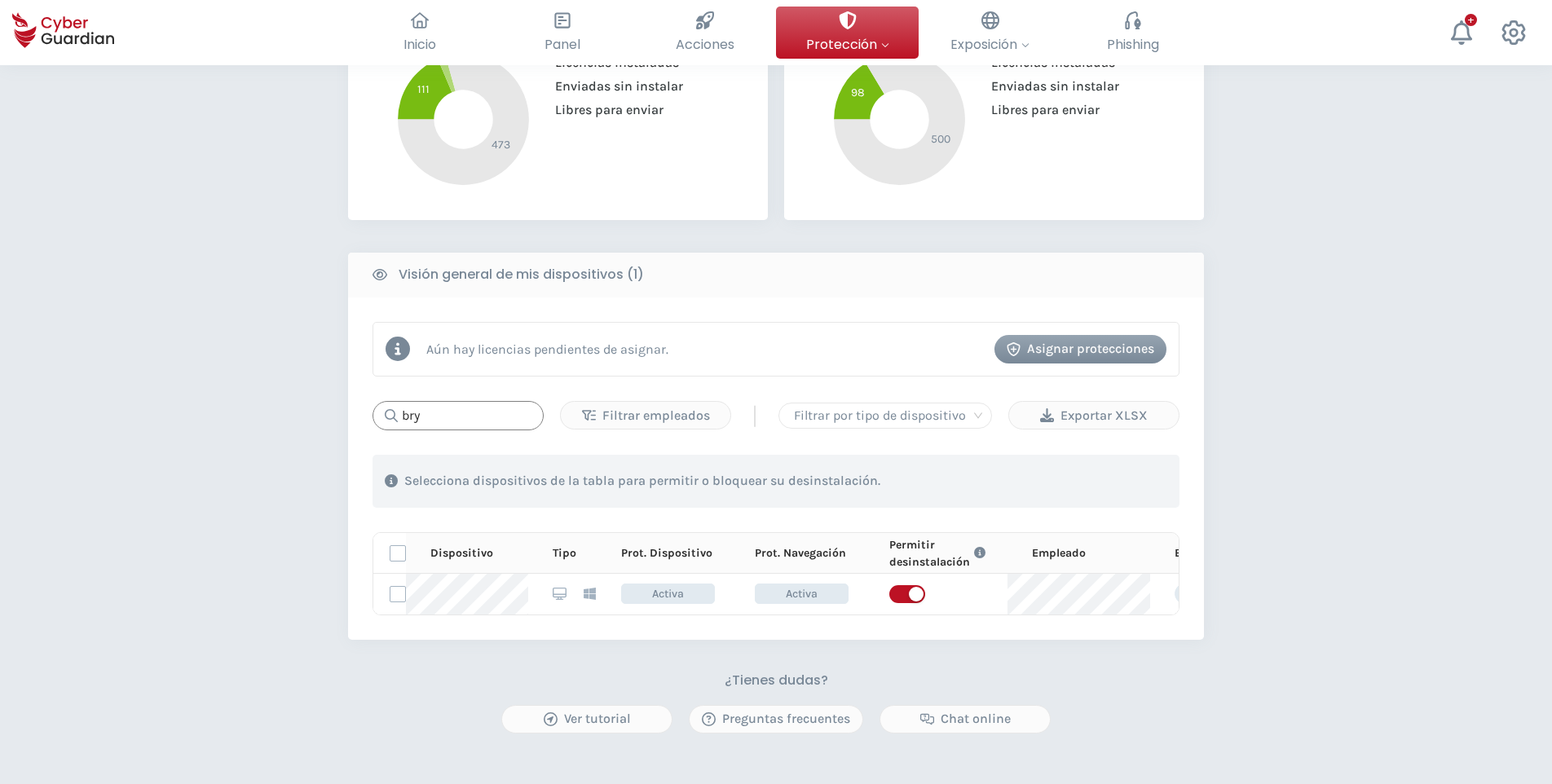
type input "bry"
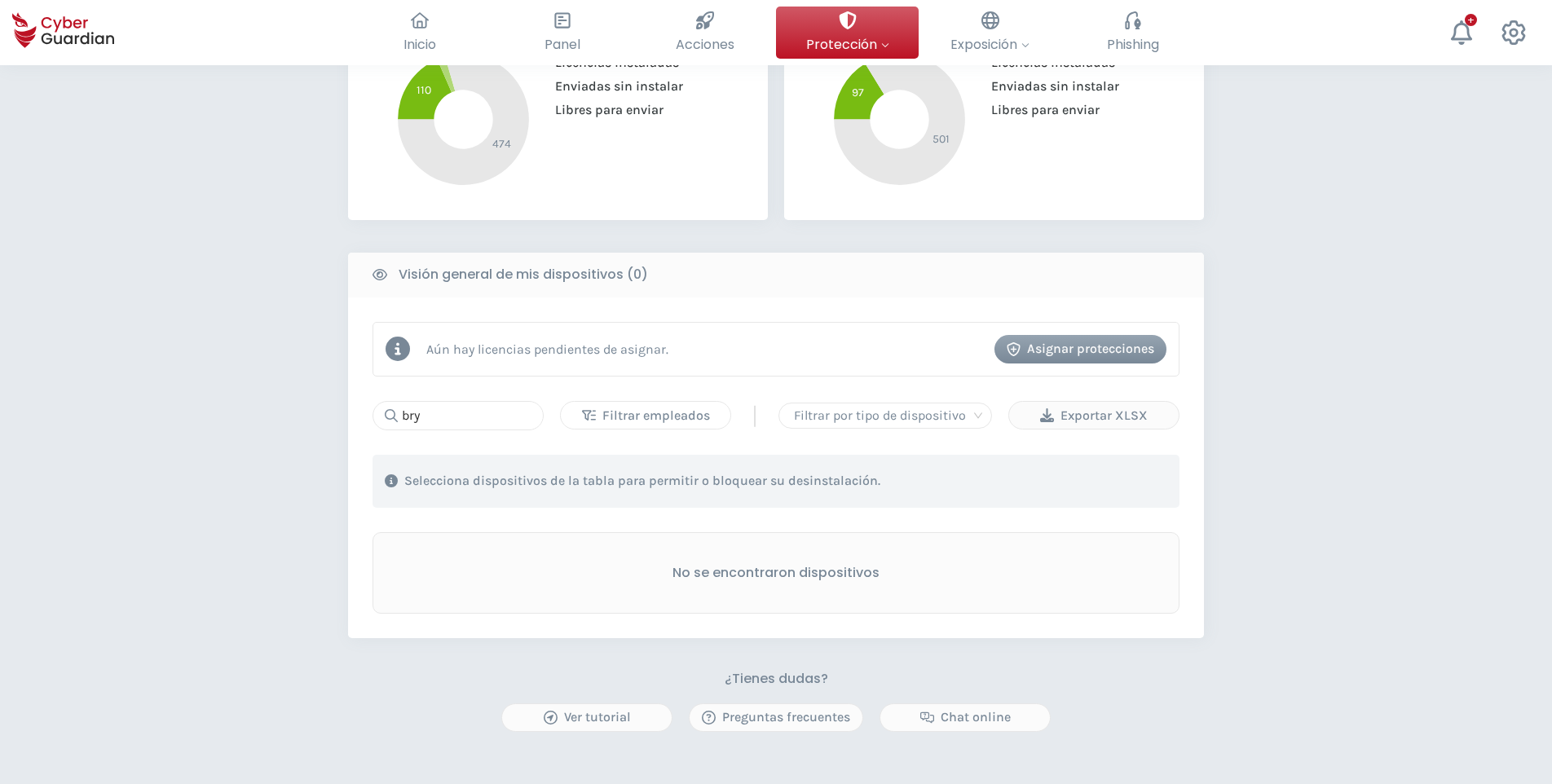
drag, startPoint x: 766, startPoint y: 359, endPoint x: 568, endPoint y: 401, distance: 202.4
click at [766, 359] on div "Aún hay licencias pendientes de asignar. Asignar protecciones" at bounding box center [775, 349] width 807 height 54
drag, startPoint x: 433, startPoint y: 412, endPoint x: 334, endPoint y: 419, distance: 99.2
click at [334, 419] on div "PROTECCIÓN > Seguridad de dispositivos ¿Cómo funciona? Añade empleados Instala …" at bounding box center [776, 283] width 1552 height 1403
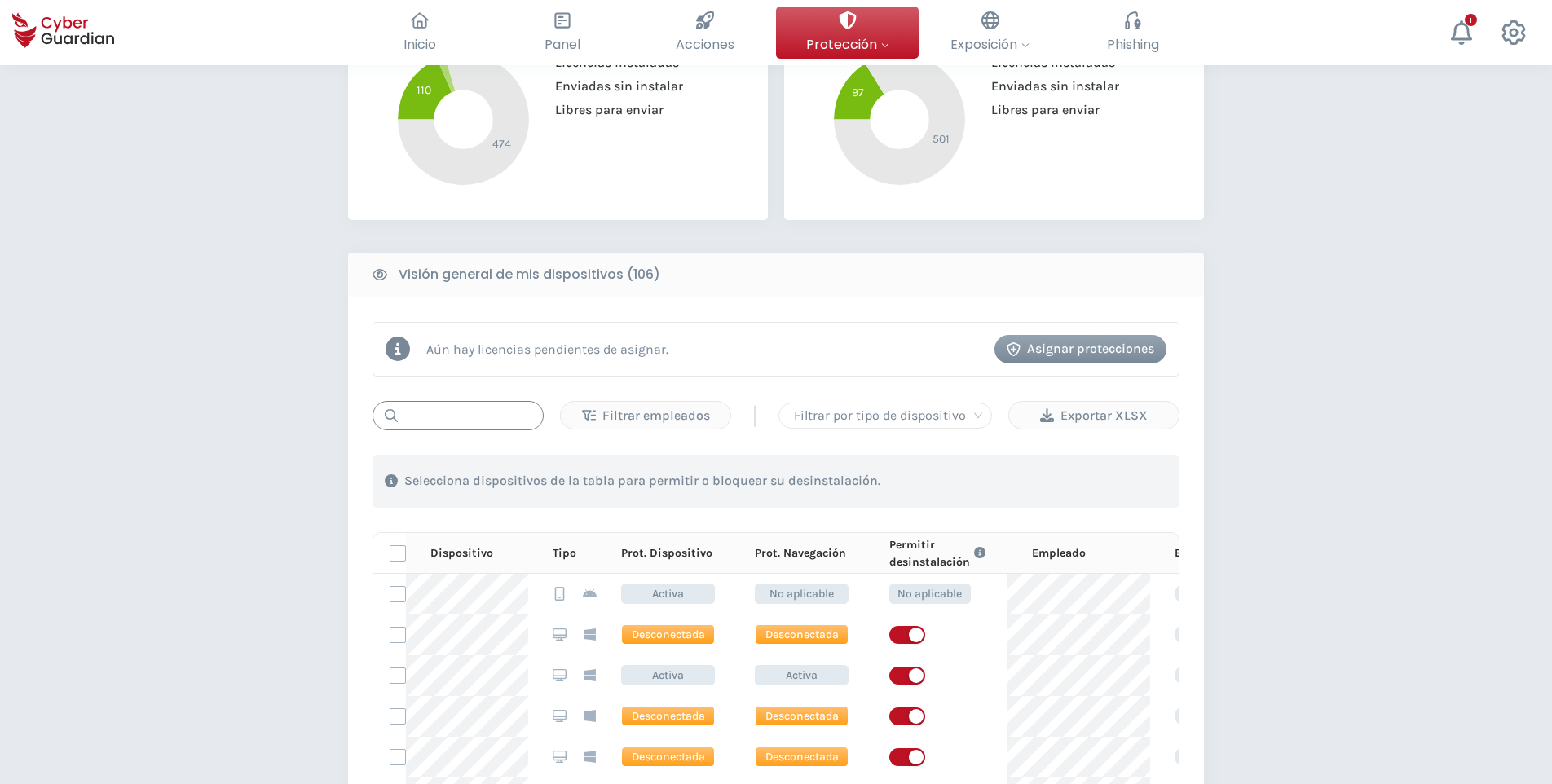
click at [435, 419] on input "text" at bounding box center [457, 415] width 171 height 29
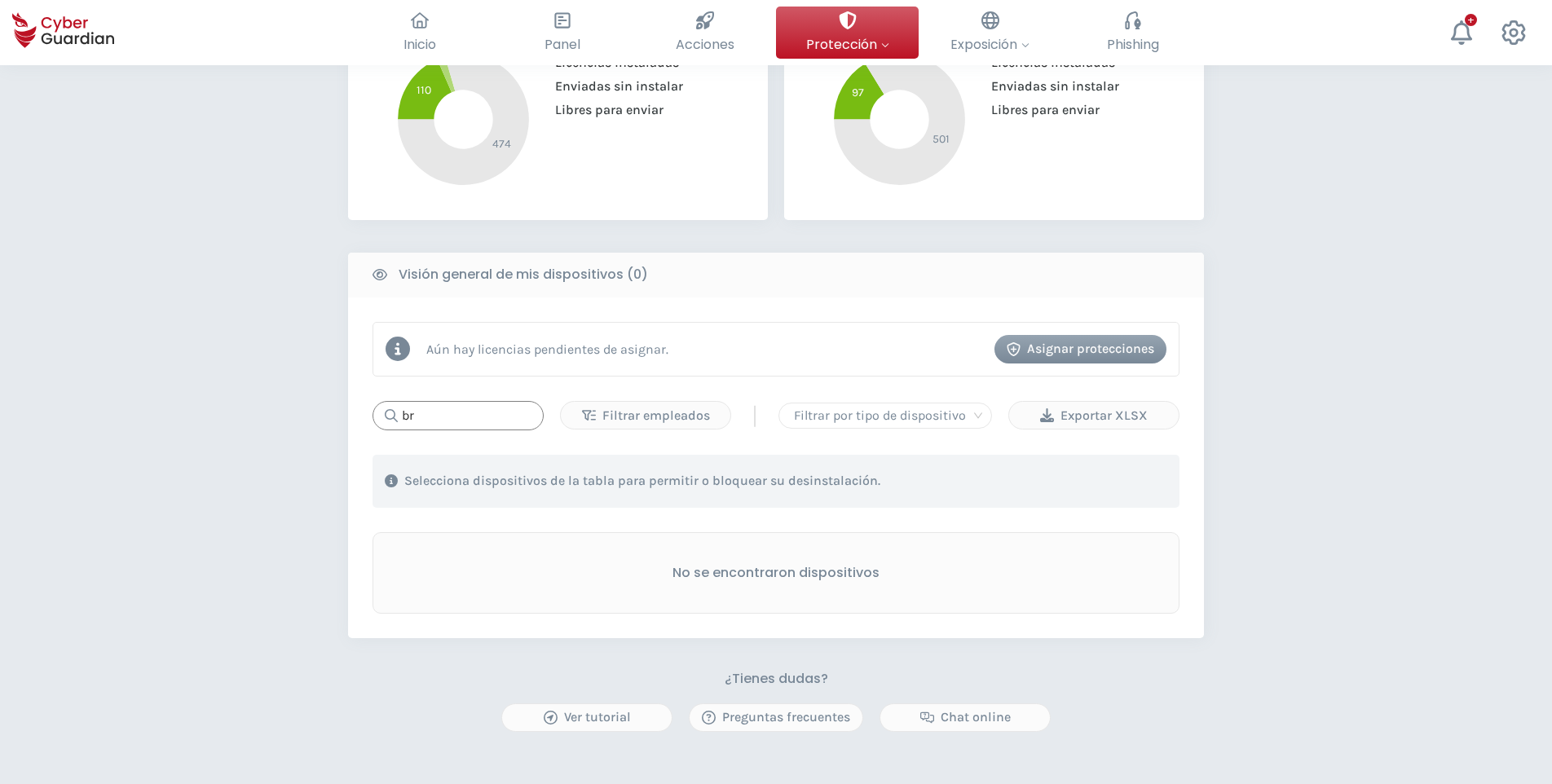
type input "br"
